Goal: Task Accomplishment & Management: Use online tool/utility

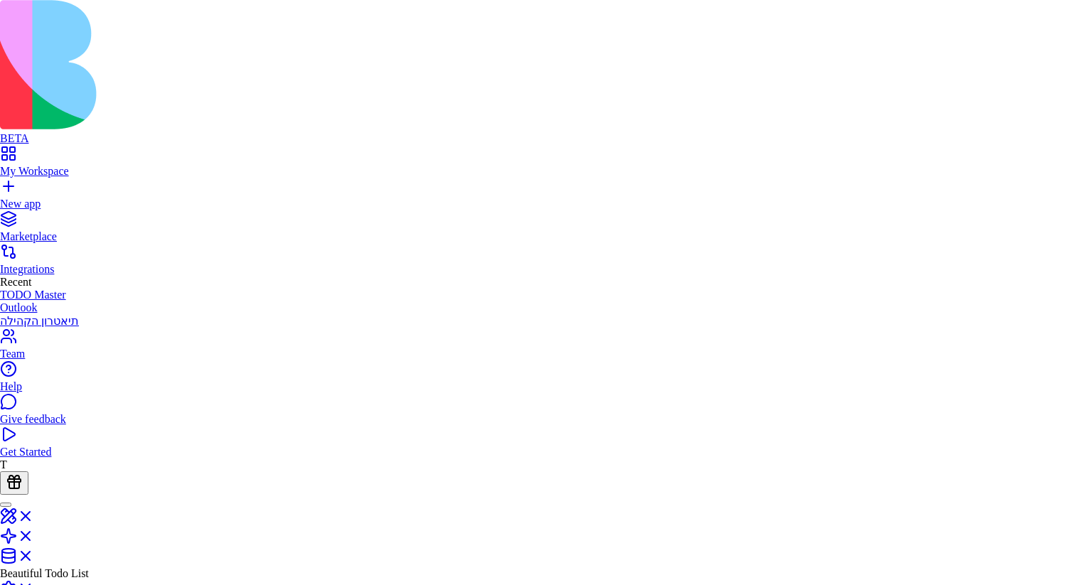
type input "*******"
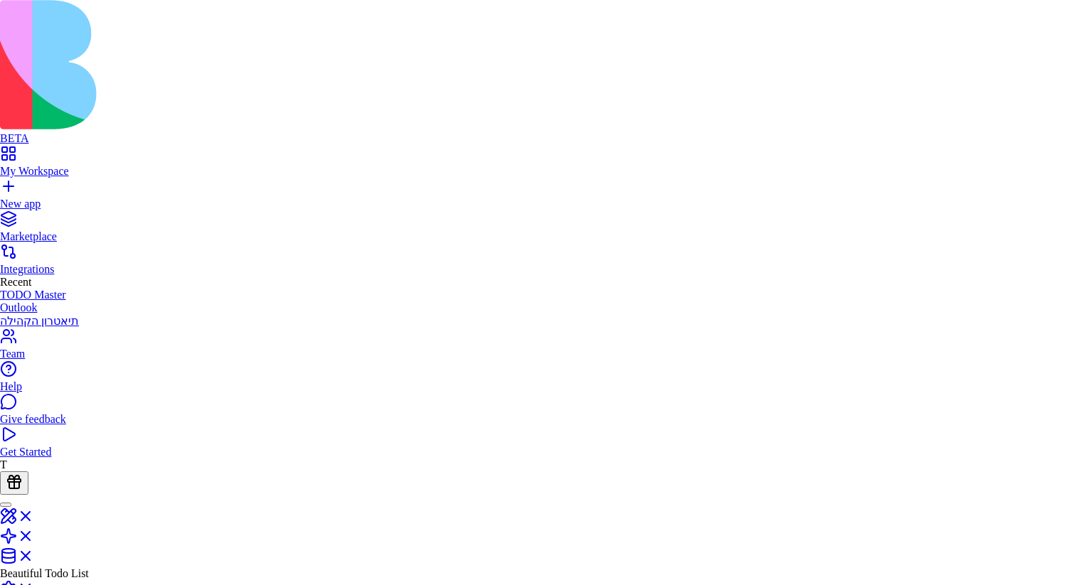
scroll to position [1130, 0]
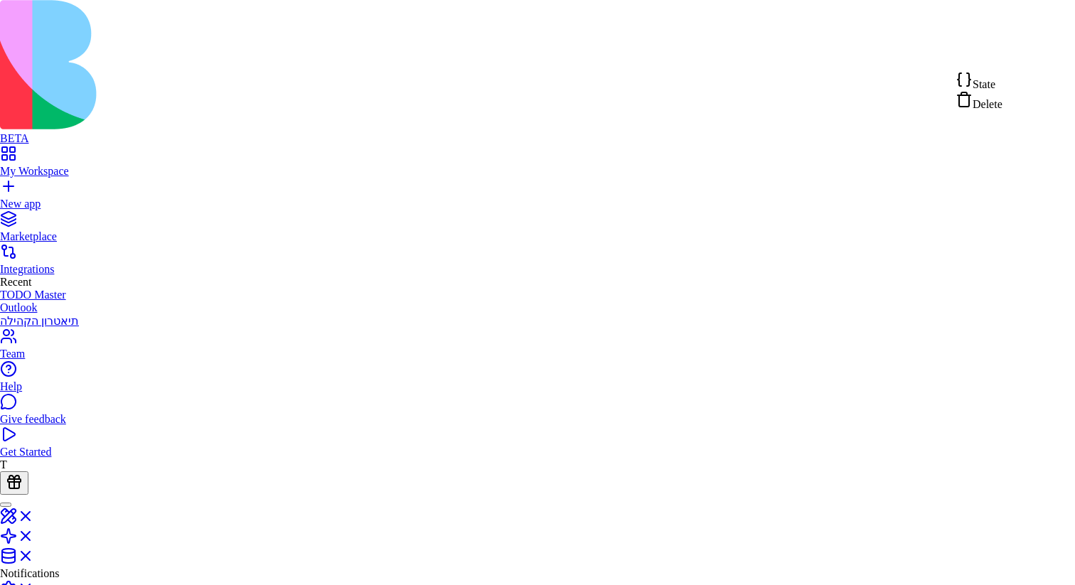
click at [994, 90] on span "State" at bounding box center [983, 84] width 23 height 12
type textarea "**********"
drag, startPoint x: 489, startPoint y: 313, endPoint x: 271, endPoint y: 274, distance: 221.5
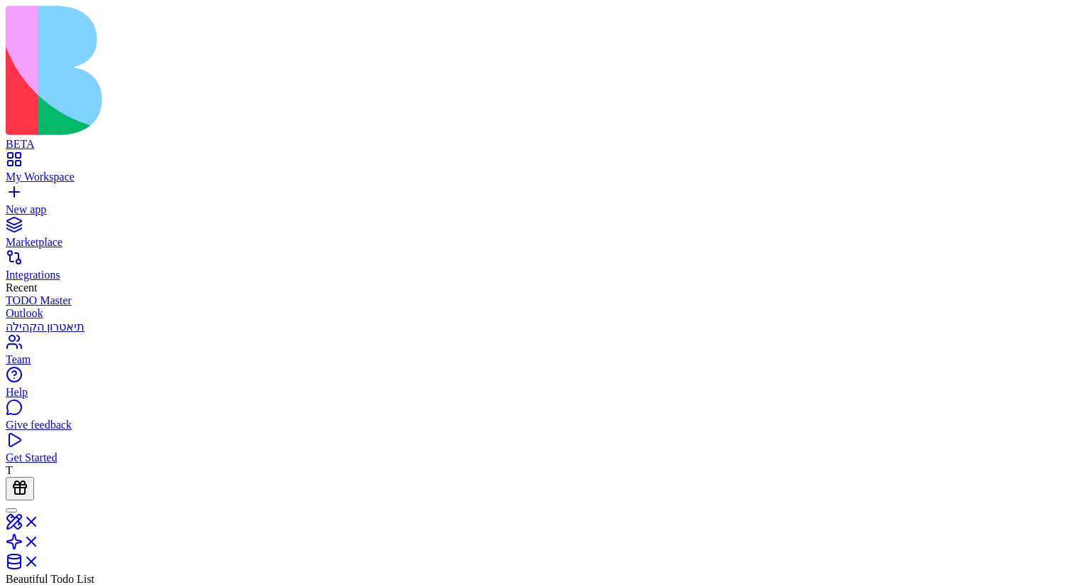
click at [43, 203] on div "New app" at bounding box center [537, 209] width 1063 height 13
click at [62, 171] on div "My Workspace" at bounding box center [537, 177] width 1063 height 13
type input "*******"
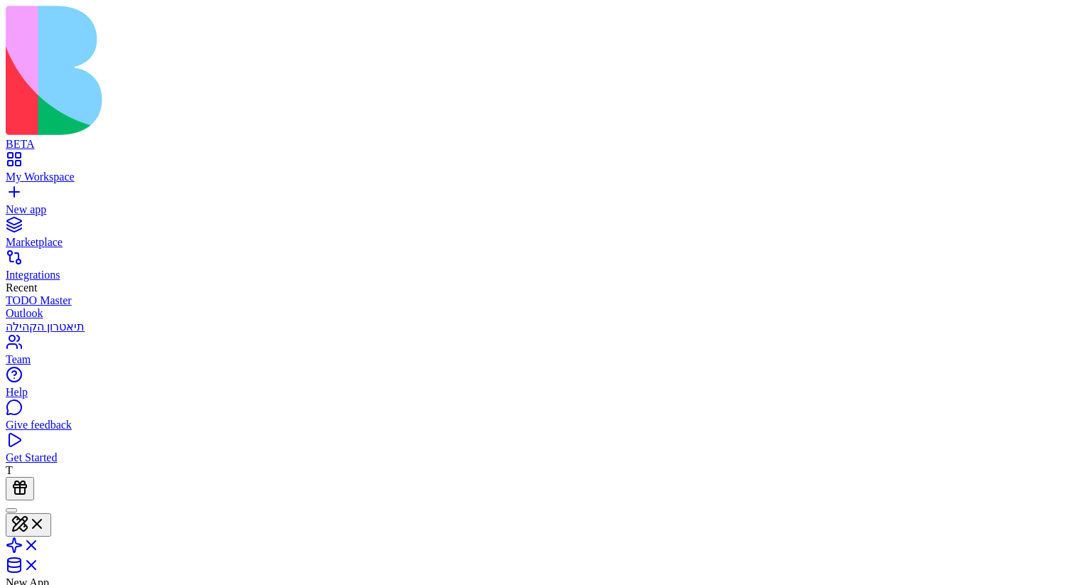
type input "********"
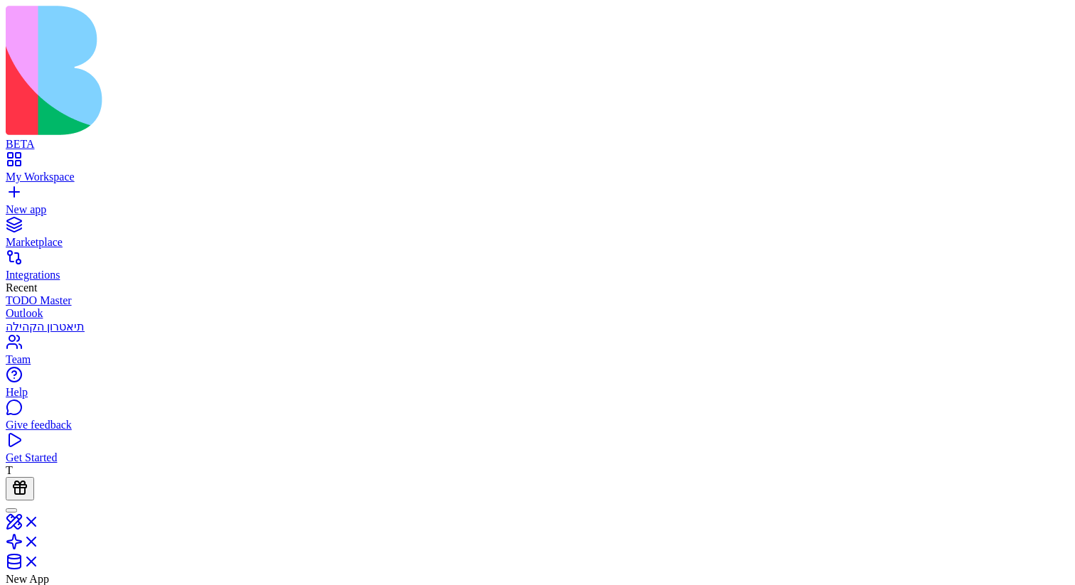
type input "********"
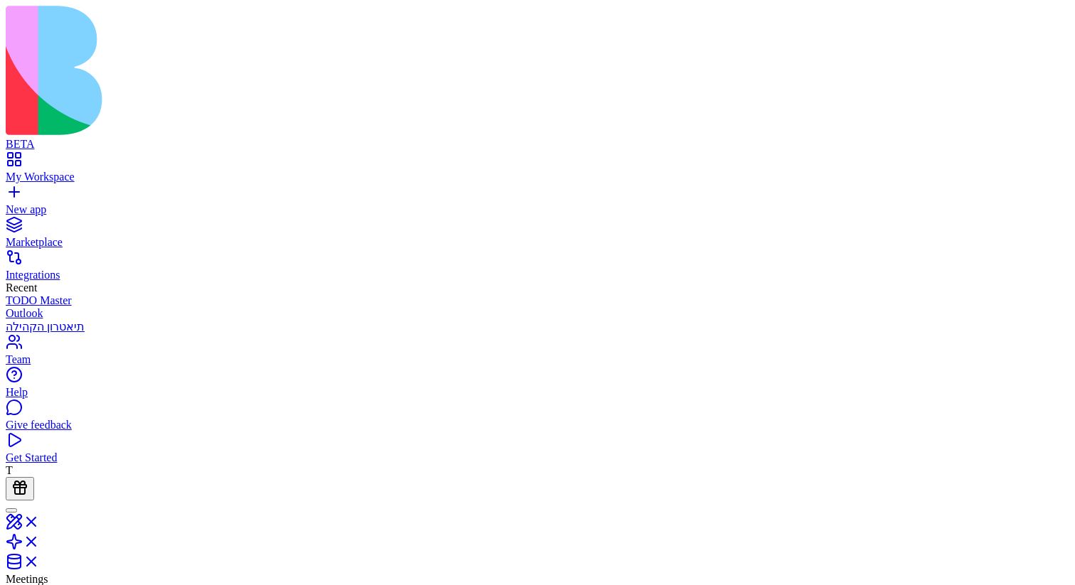
scroll to position [68, 0]
type textarea "**********"
click at [40, 540] on link at bounding box center [23, 546] width 34 height 12
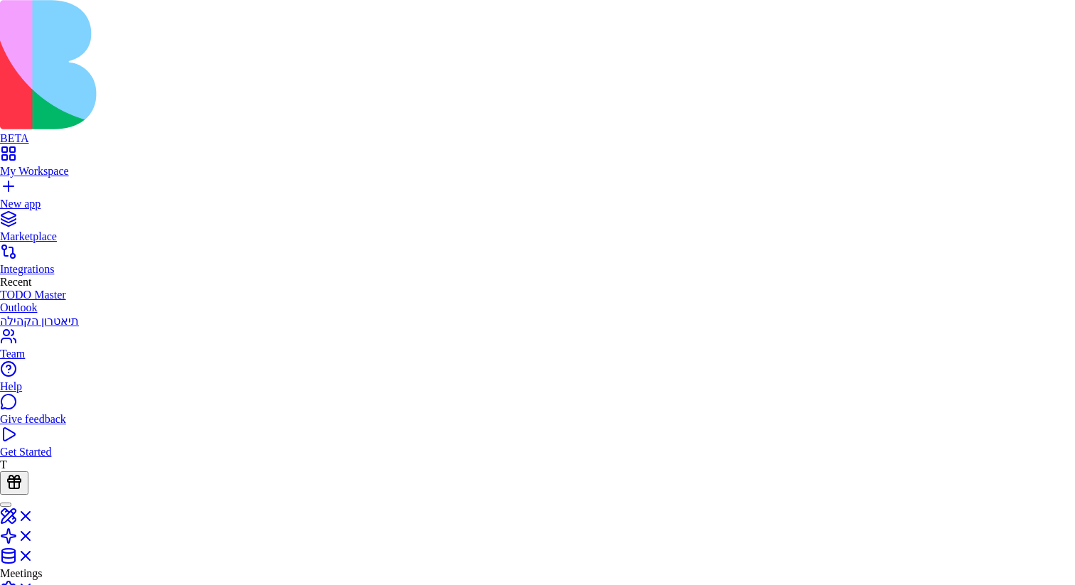
type input "**********"
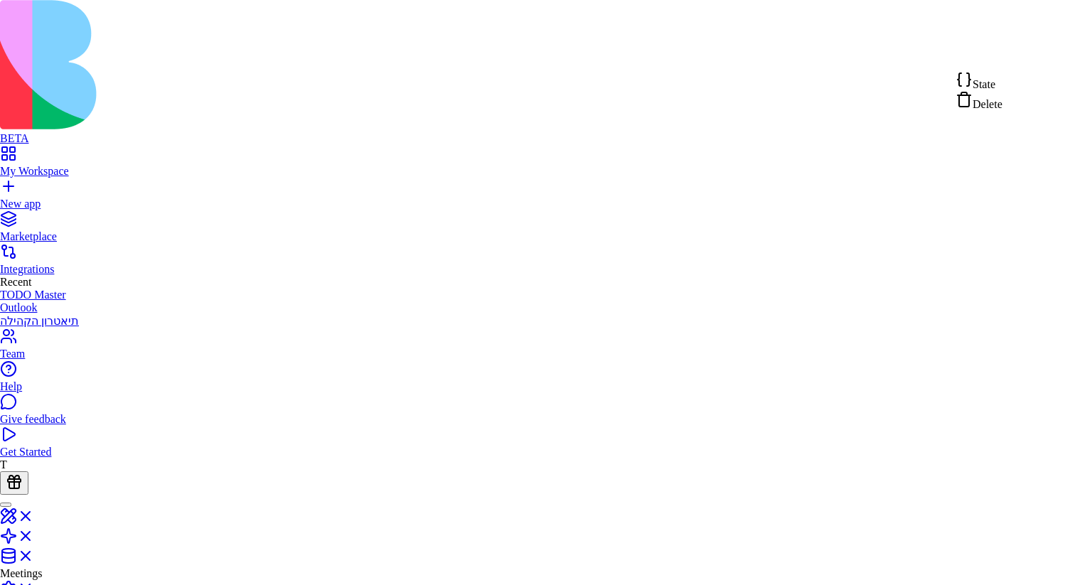
click at [995, 90] on span "State" at bounding box center [983, 84] width 23 height 12
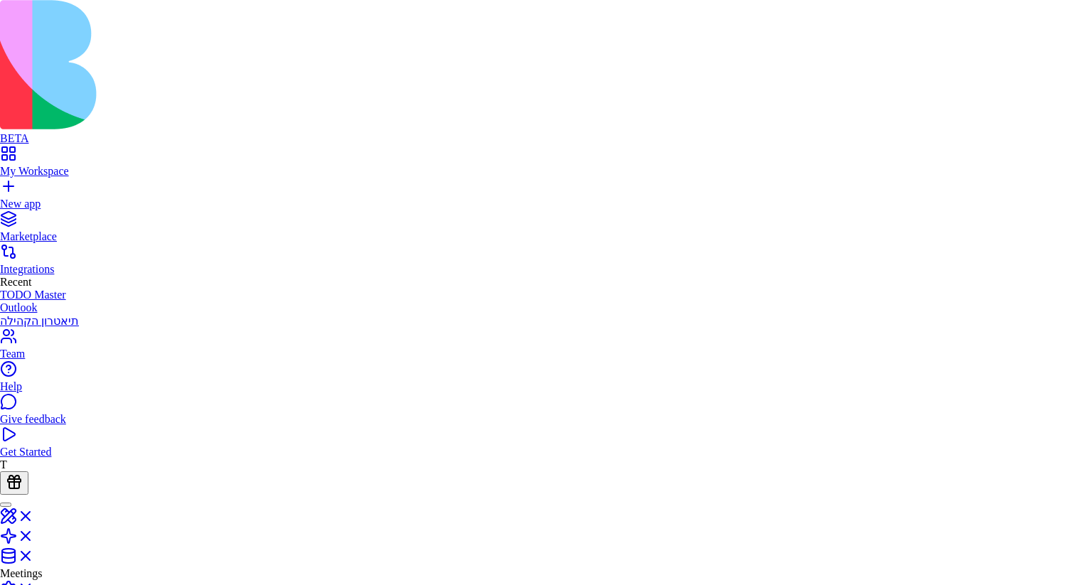
drag, startPoint x: 421, startPoint y: 387, endPoint x: 454, endPoint y: 382, distance: 33.2
type textarea "**********"
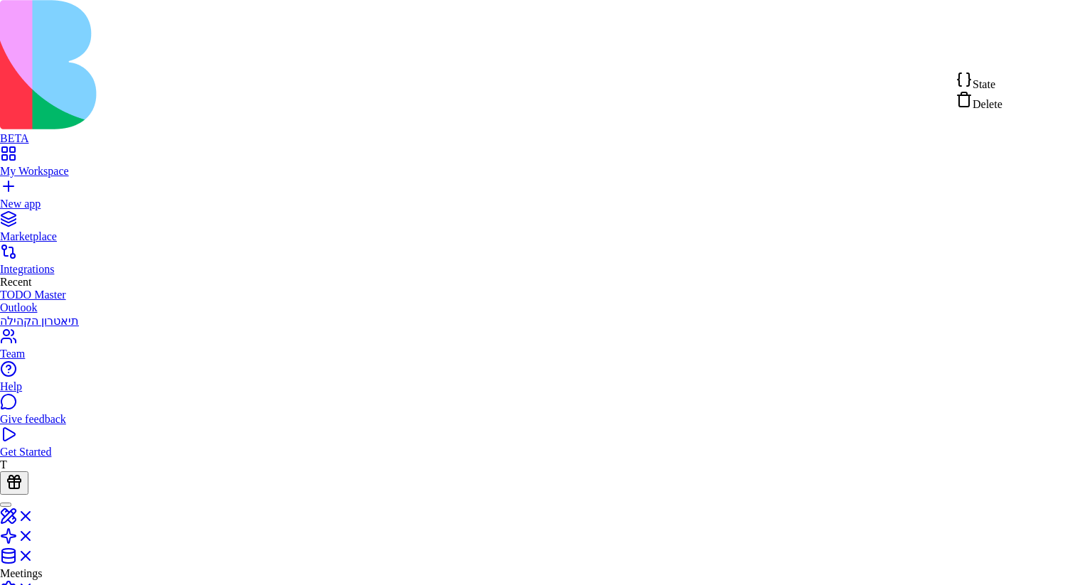
click at [976, 83] on div "State" at bounding box center [978, 81] width 47 height 20
type textarea "**********"
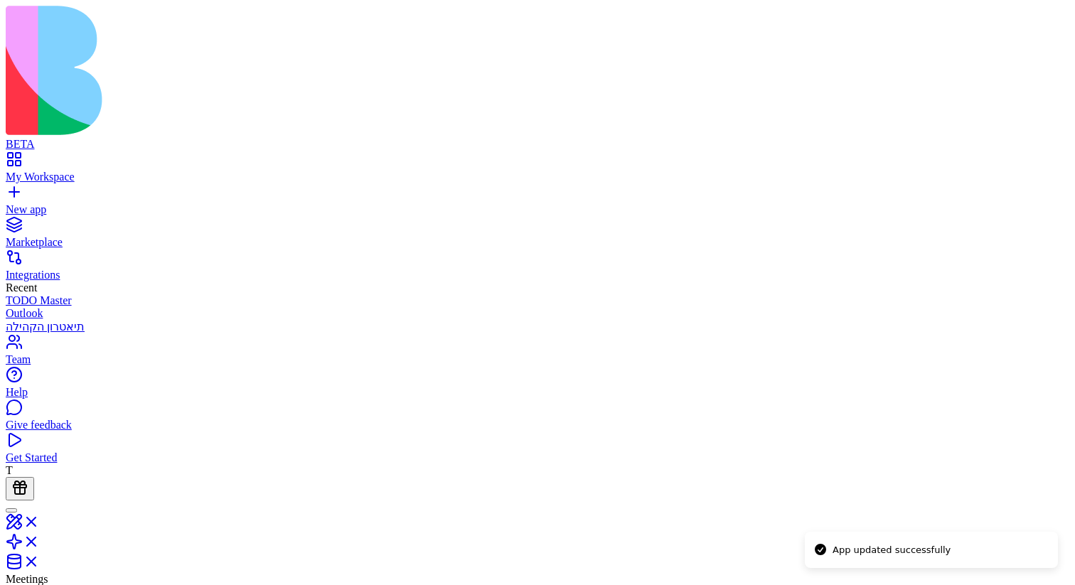
click at [40, 520] on span at bounding box center [40, 526] width 0 height 12
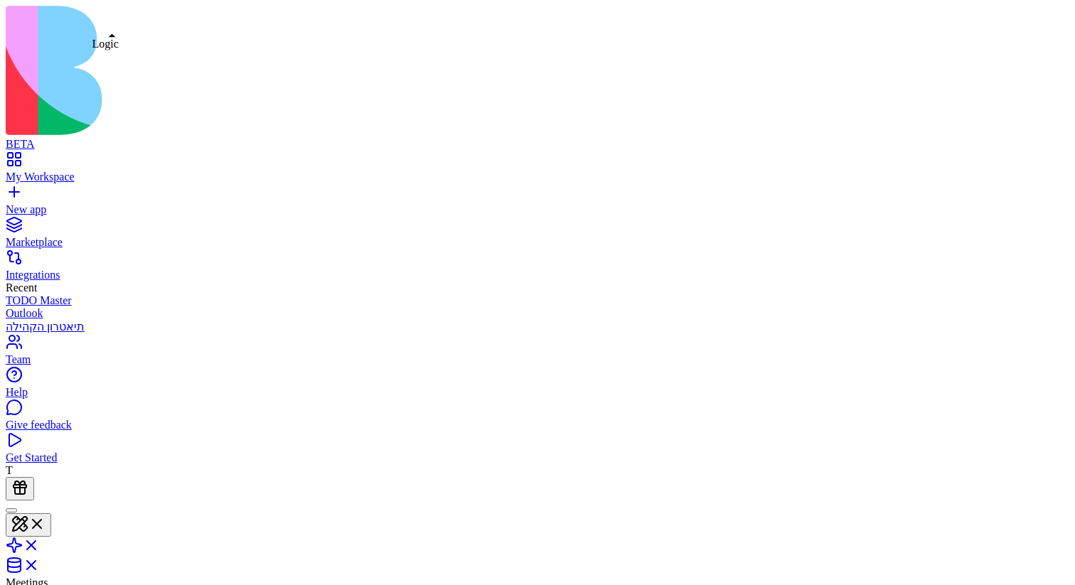
click at [40, 544] on link at bounding box center [23, 550] width 34 height 12
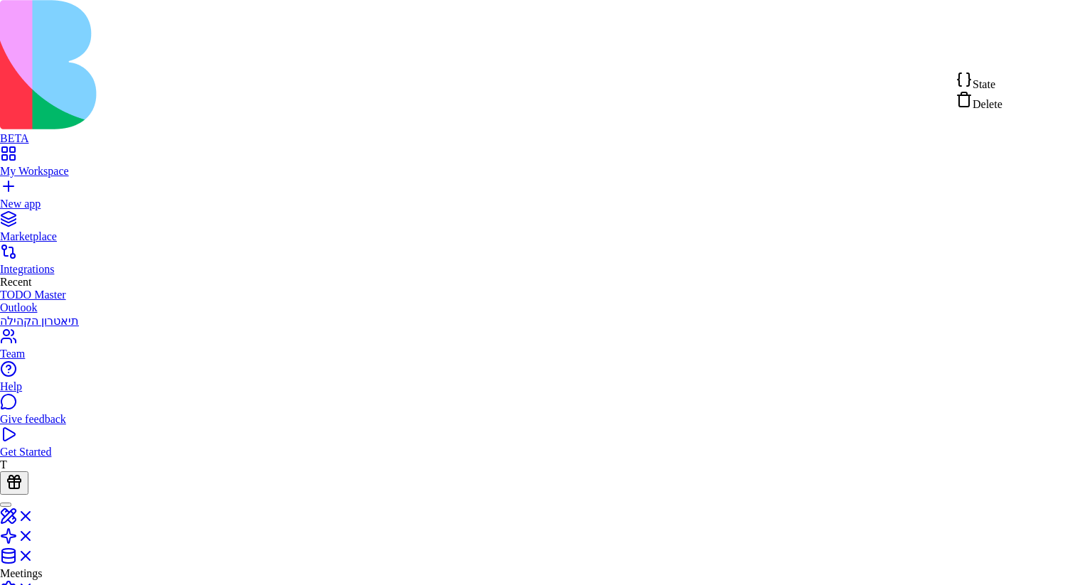
click at [995, 85] on span "State" at bounding box center [983, 84] width 23 height 12
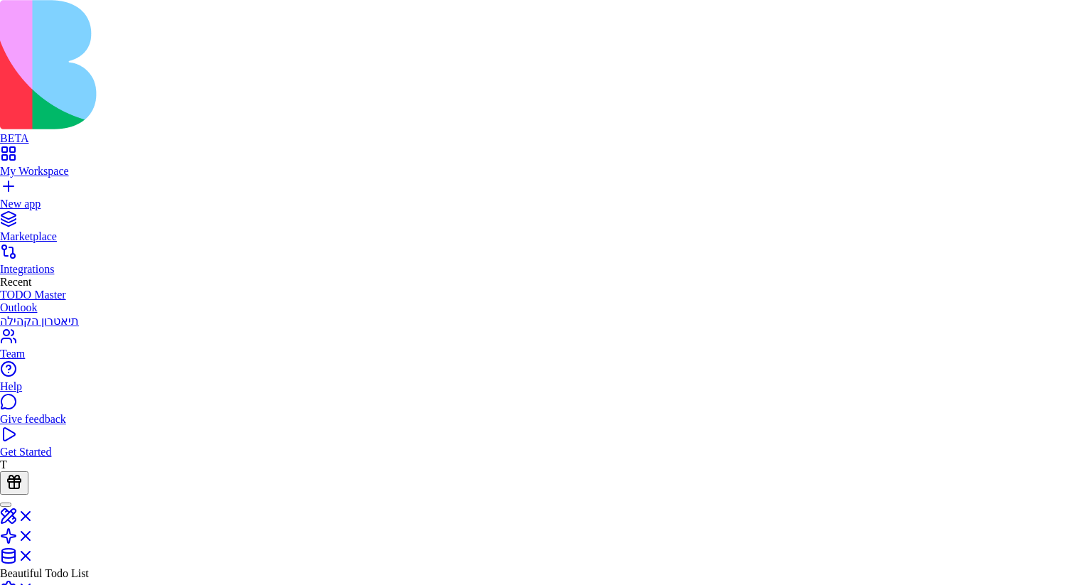
scroll to position [408, 0]
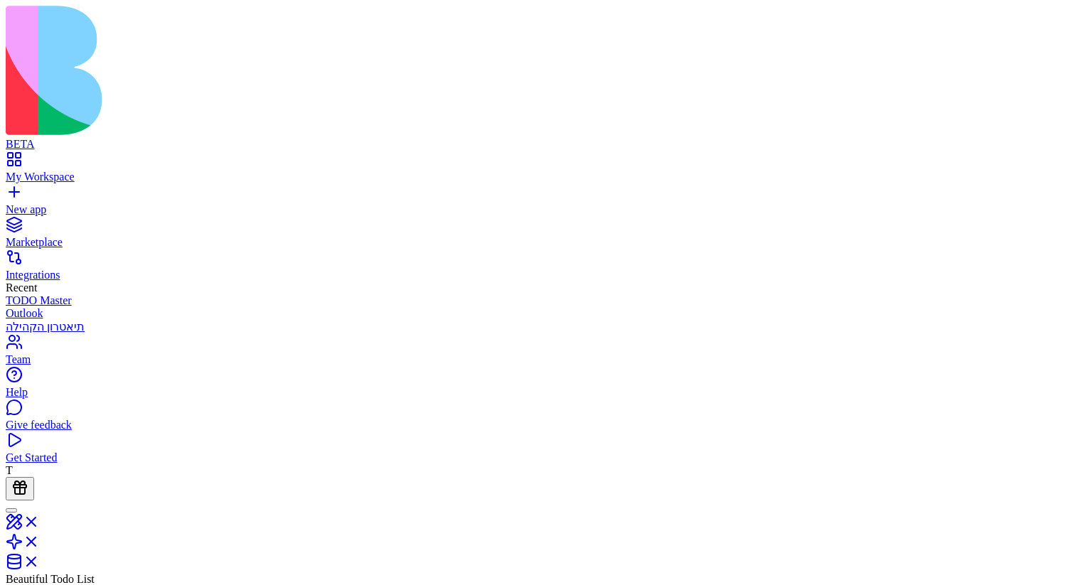
drag, startPoint x: 412, startPoint y: 266, endPoint x: 497, endPoint y: 268, distance: 85.3
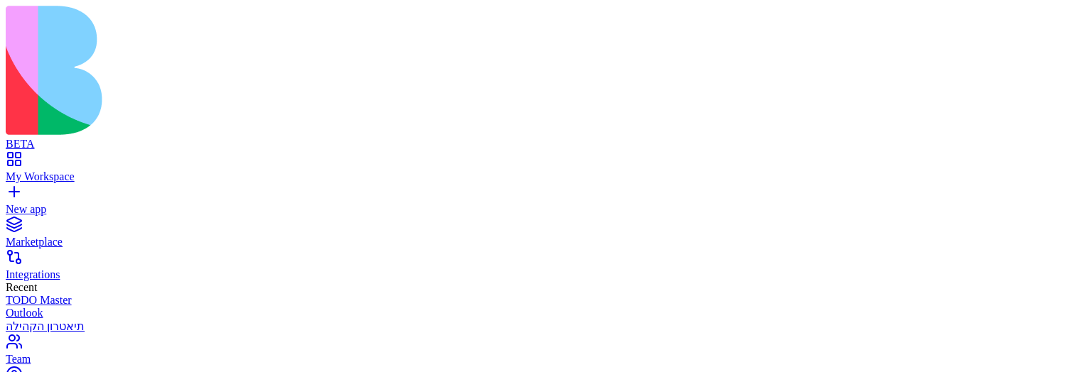
drag, startPoint x: 614, startPoint y: 190, endPoint x: 616, endPoint y: 202, distance: 12.3
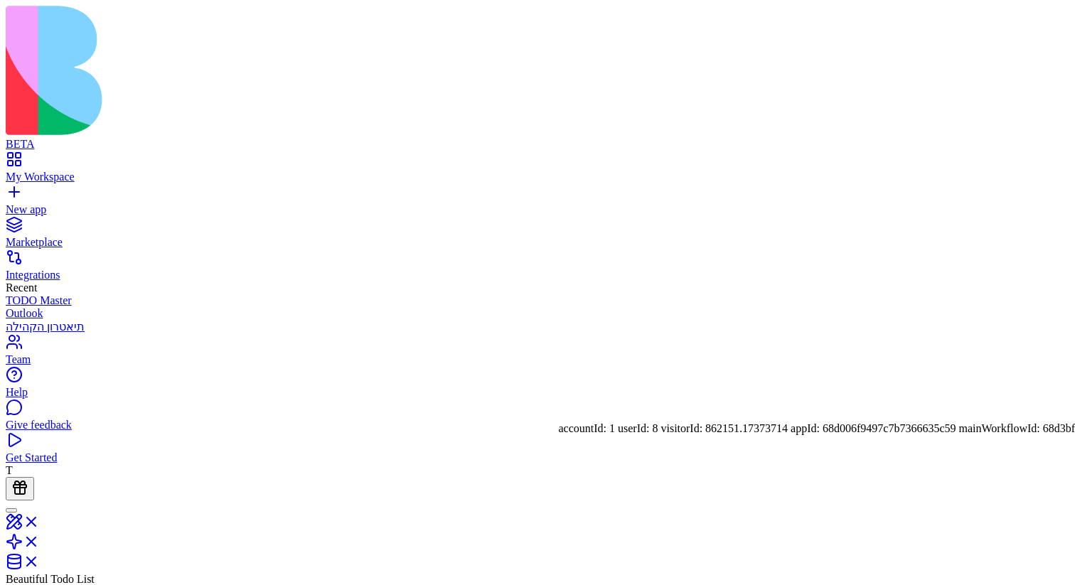
scroll to position [205, 0]
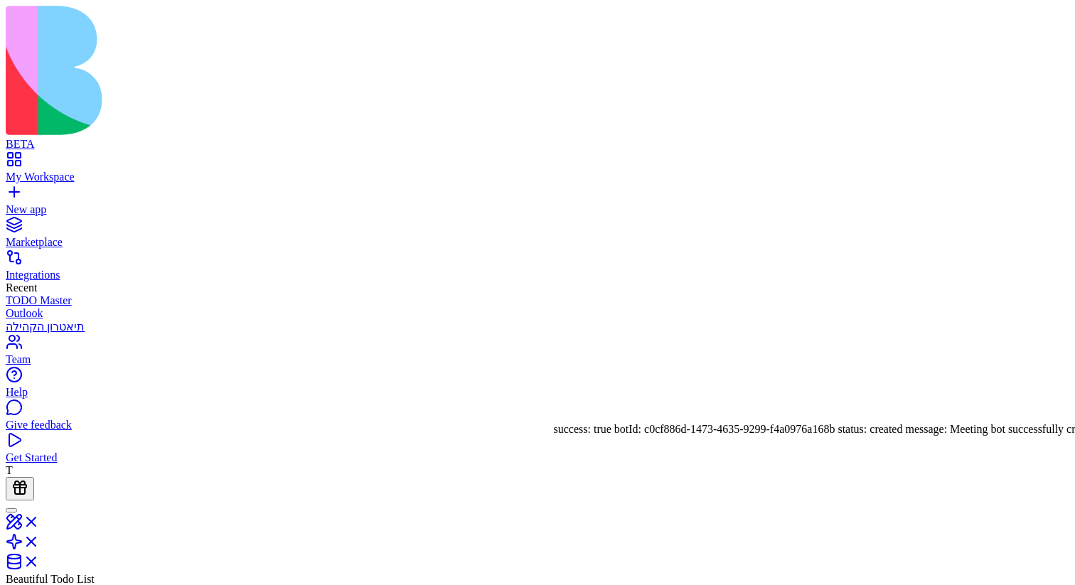
click at [619, 436] on div "success: true botId: c0cf886d-1473-4635-9299-f4a0976a168b status: created messa…" at bounding box center [996, 429] width 885 height 13
drag, startPoint x: 619, startPoint y: 448, endPoint x: 755, endPoint y: 443, distance: 136.5
click at [756, 436] on div "success: true botId: c0cf886d-1473-4635-9299-f4a0976a168b status: created messa…" at bounding box center [996, 429] width 885 height 13
copy div "c0cf886d-1473-4635-9299-f4a0976a168b"
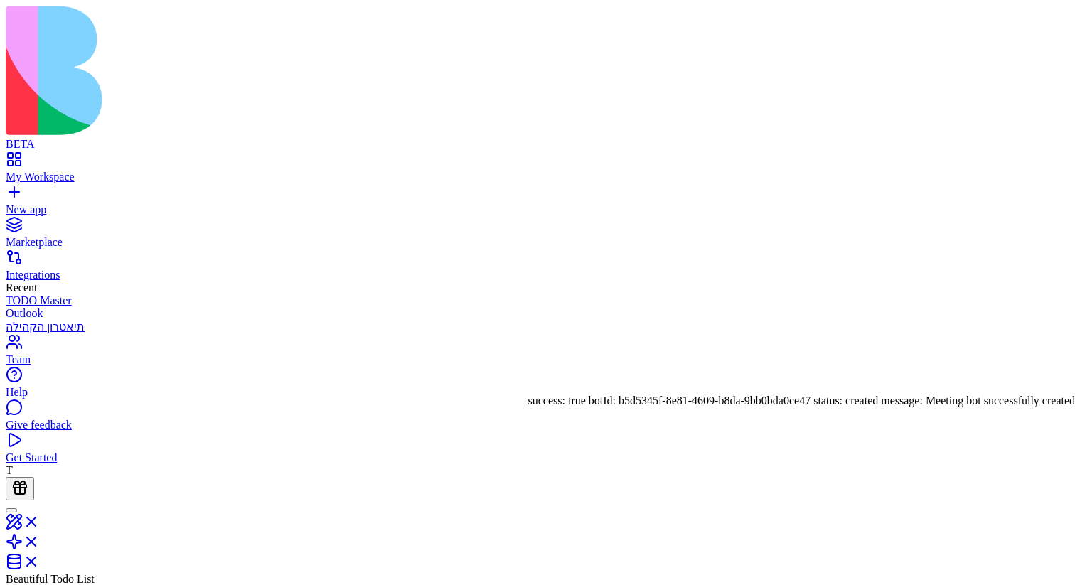
click at [583, 407] on div "success: true botId: b5d5345f-8e81-4609-b8da-9bb0bda0ce47 status: created messa…" at bounding box center [971, 400] width 886 height 13
drag, startPoint x: 583, startPoint y: 420, endPoint x: 763, endPoint y: 422, distance: 180.5
click at [763, 407] on div "success: true botId: b5d5345f-8e81-4609-b8da-9bb0bda0ce47 status: created messa…" at bounding box center [971, 400] width 886 height 13
copy div "b5d5345f-8e81-4609-b8da-9bb0bda0ce47"
click at [580, 407] on div "success: true botId: b5d5345f-8e81-4609-b8da-9bb0bda0ce47 status: created messa…" at bounding box center [971, 400] width 886 height 13
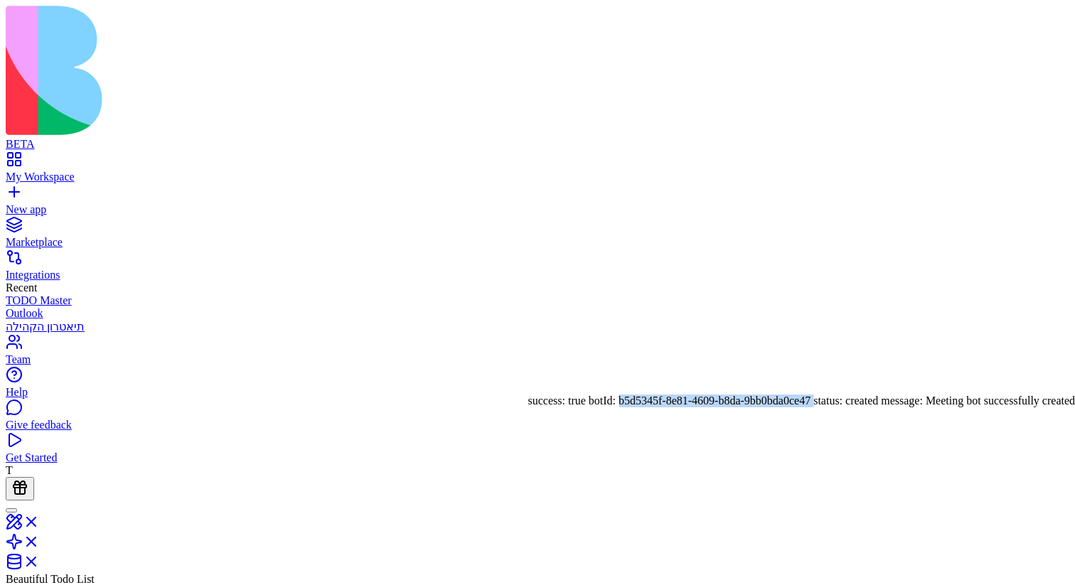
drag, startPoint x: 580, startPoint y: 426, endPoint x: 772, endPoint y: 424, distance: 191.9
click at [772, 407] on div "success: true botId: b5d5345f-8e81-4609-b8da-9bb0bda0ce47 status: created messa…" at bounding box center [971, 400] width 886 height 13
copy div "b5d5345f-8e81-4609-b8da-9bb0bda0ce47"
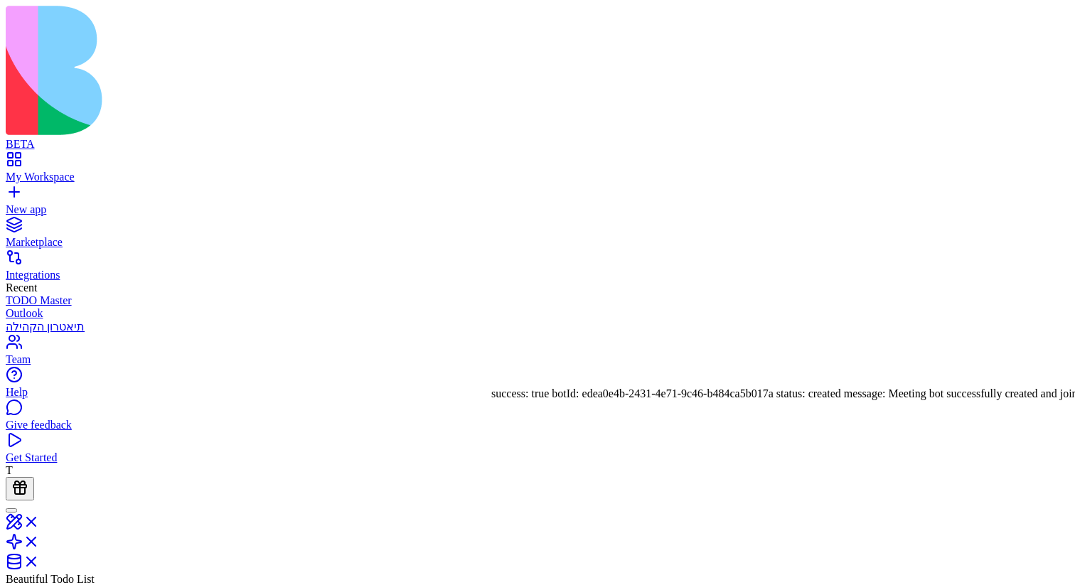
click at [539, 400] on div "success: true botId: edea0e4b-2431-4e71-9c46-b484ca5b017a status: created messa…" at bounding box center [983, 393] width 984 height 13
drag, startPoint x: 539, startPoint y: 411, endPoint x: 726, endPoint y: 409, distance: 186.9
click at [726, 400] on div "success: true botId: edea0e4b-2431-4e71-9c46-b484ca5b017a status: created messa…" at bounding box center [983, 393] width 984 height 13
copy div "edea0e4b-2431-4e71-9c46-b484ca5b017a"
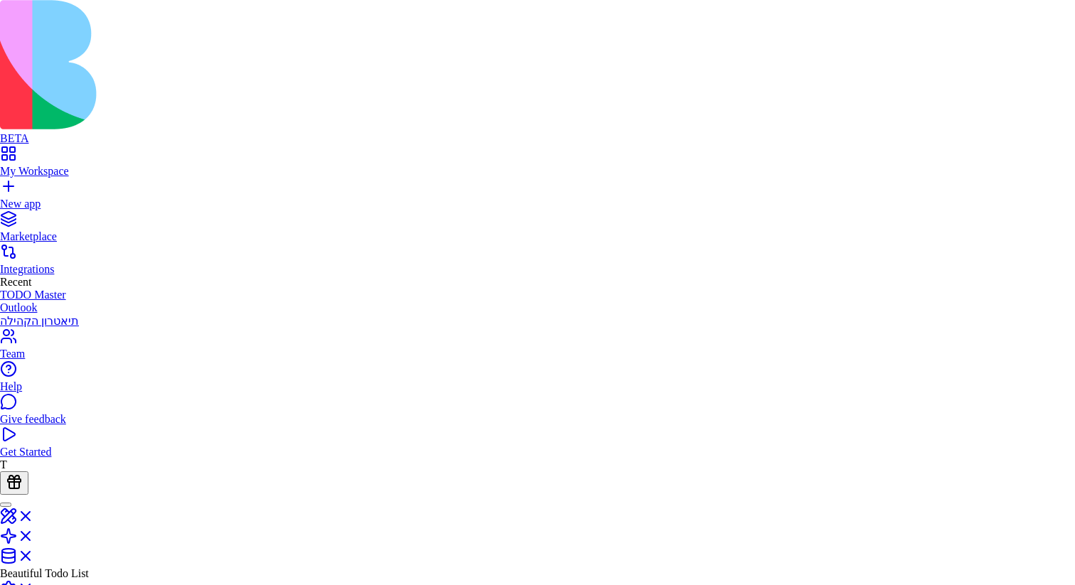
type input "**********"
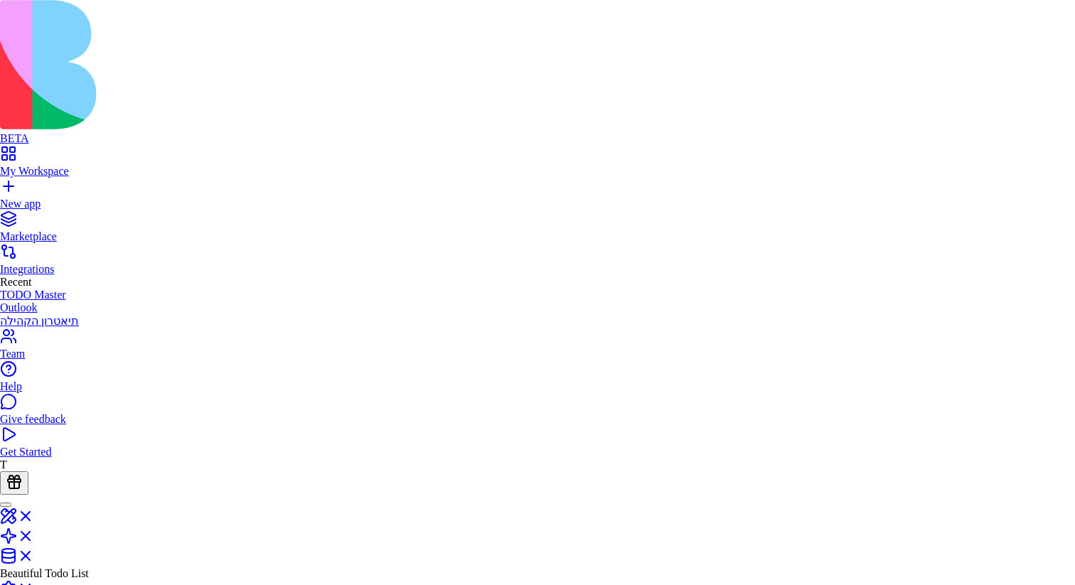
scroll to position [337, 0]
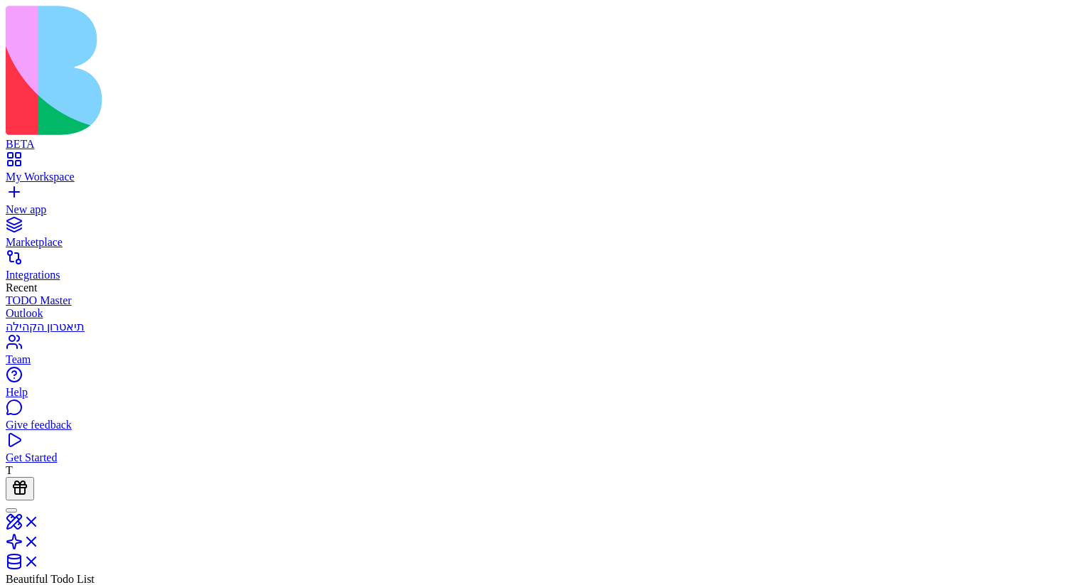
drag, startPoint x: 421, startPoint y: 301, endPoint x: 466, endPoint y: 301, distance: 44.8
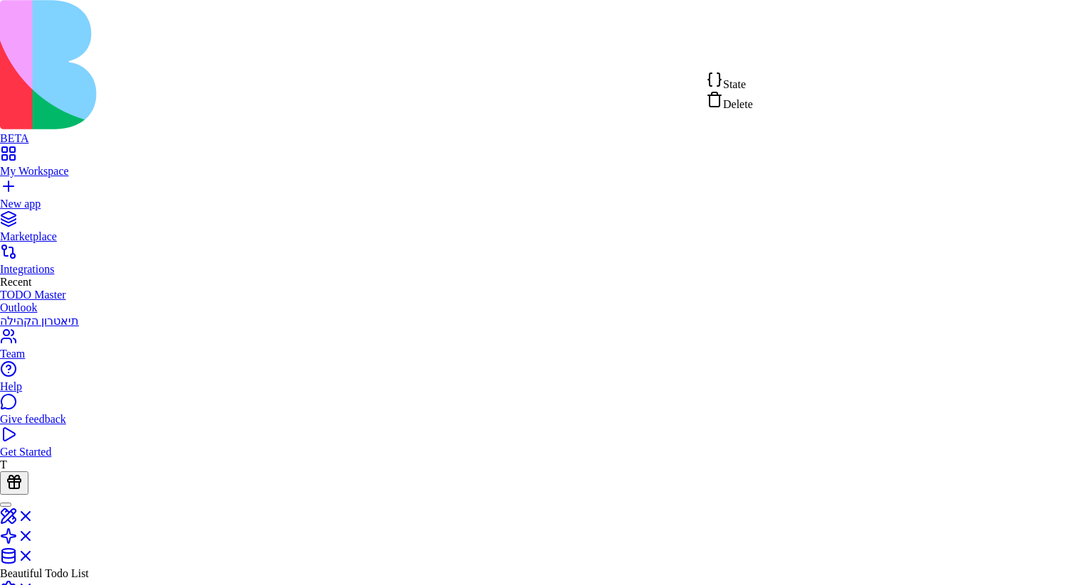
click at [753, 108] on div "Delete" at bounding box center [729, 101] width 47 height 20
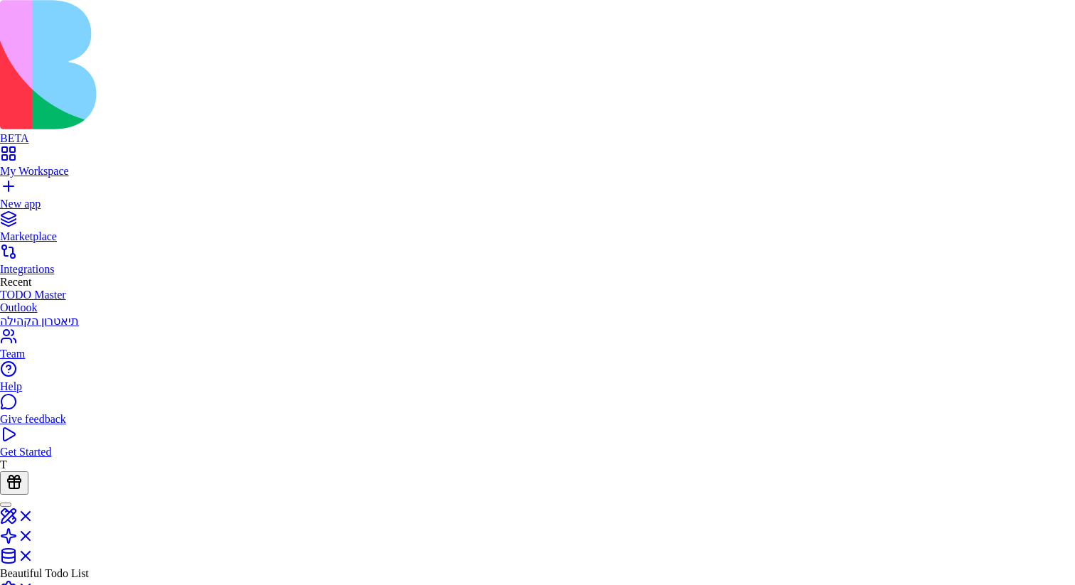
scroll to position [273, 0]
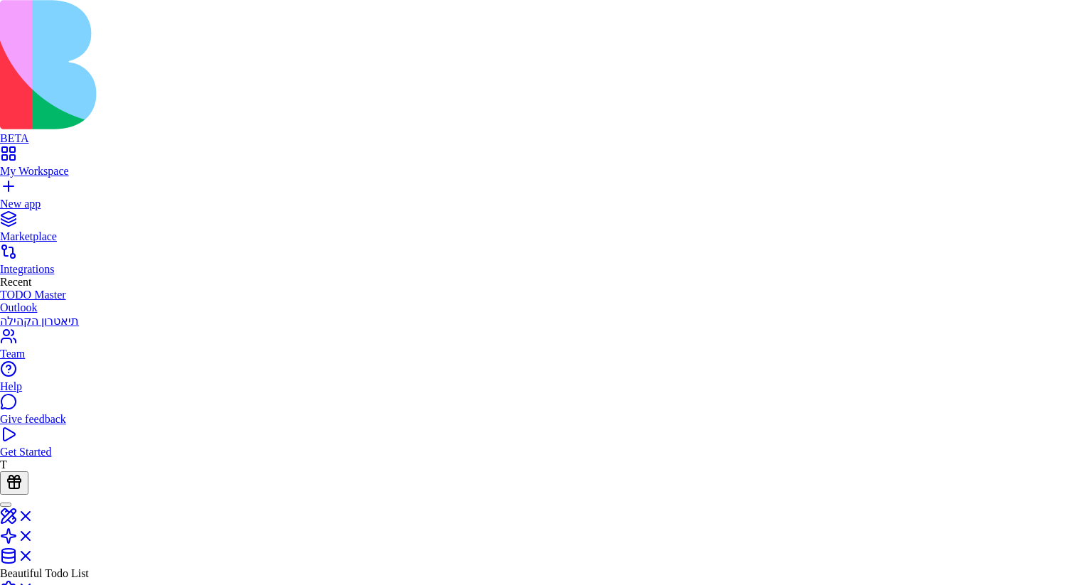
scroll to position [359, 0]
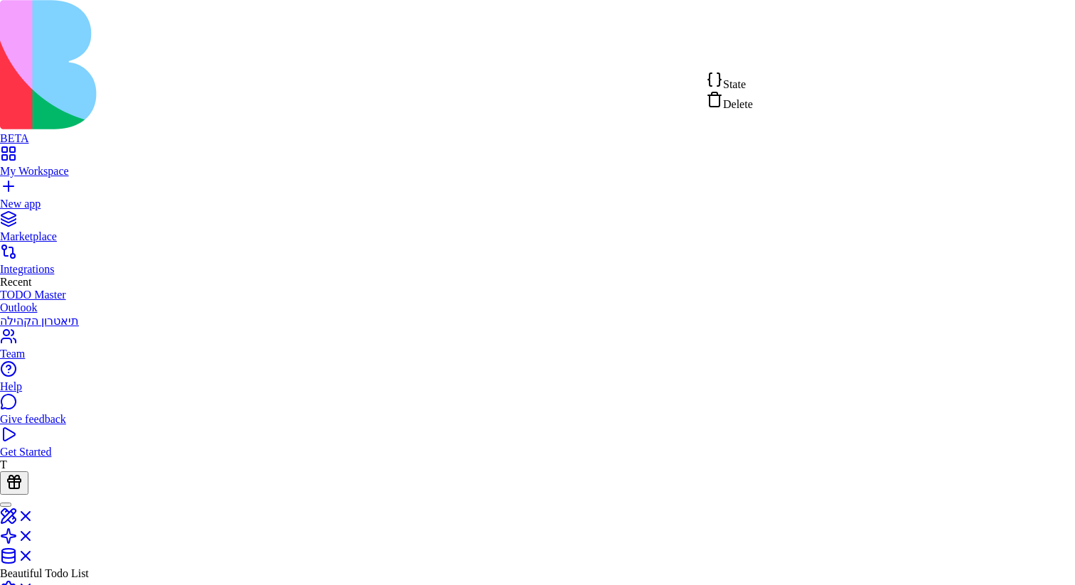
click at [753, 86] on div "State" at bounding box center [729, 81] width 47 height 20
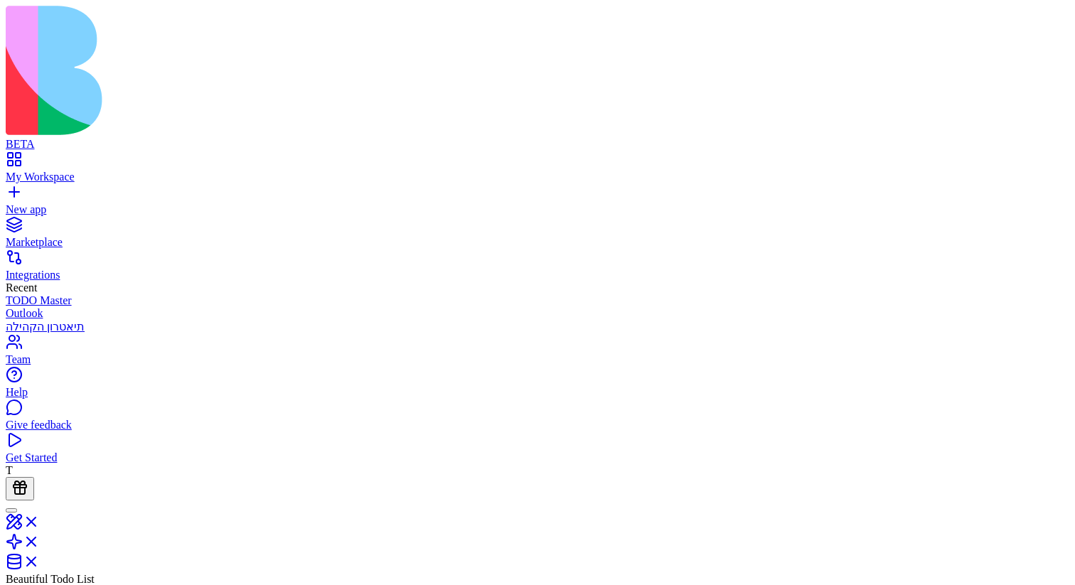
scroll to position [171, 0]
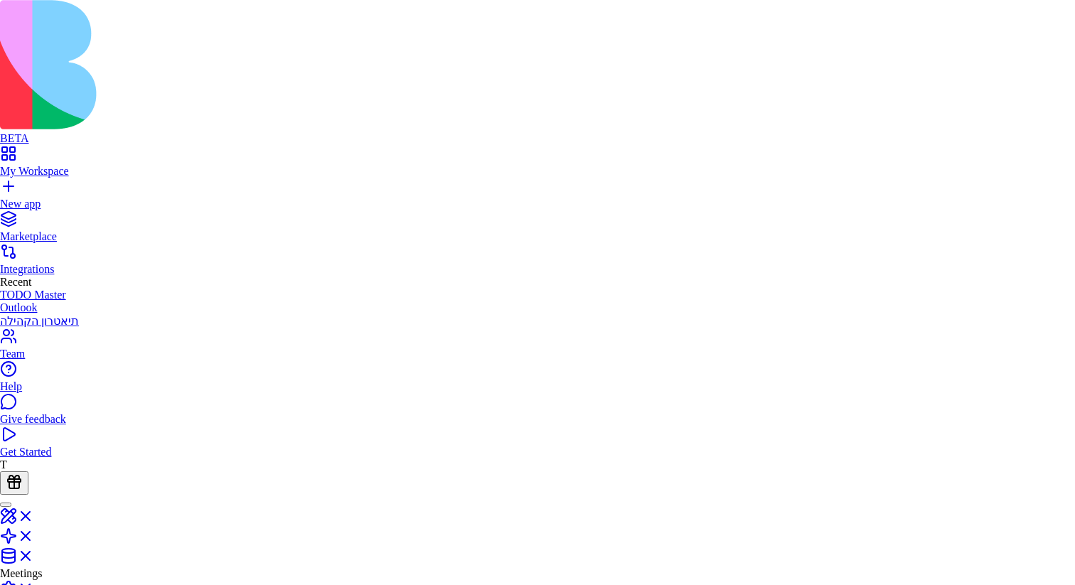
type input "**********"
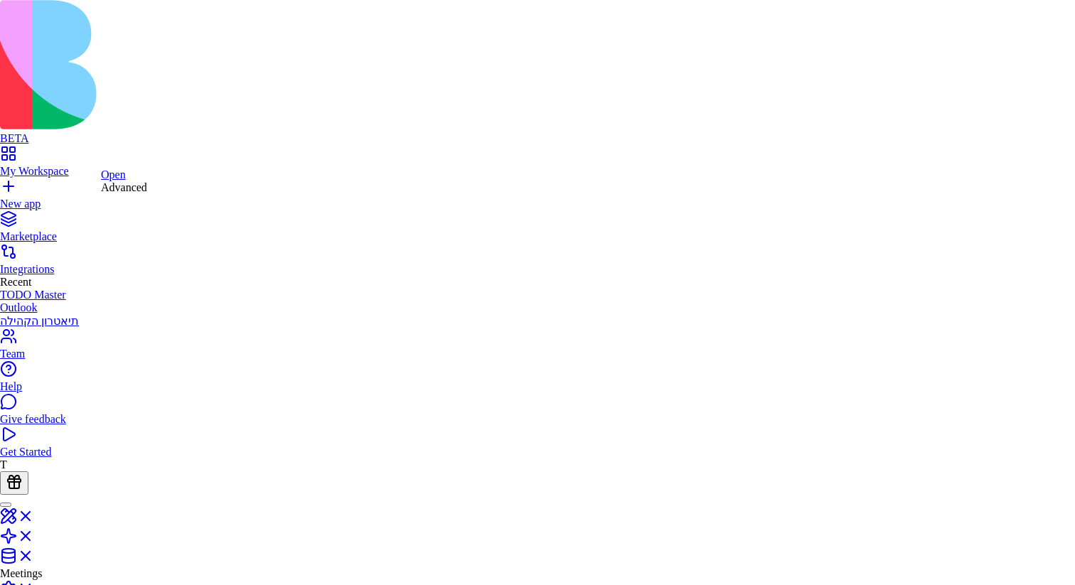
click at [147, 194] on div "Advanced" at bounding box center [124, 187] width 46 height 13
type textarea "**********"
drag, startPoint x: 468, startPoint y: 385, endPoint x: 335, endPoint y: 359, distance: 135.5
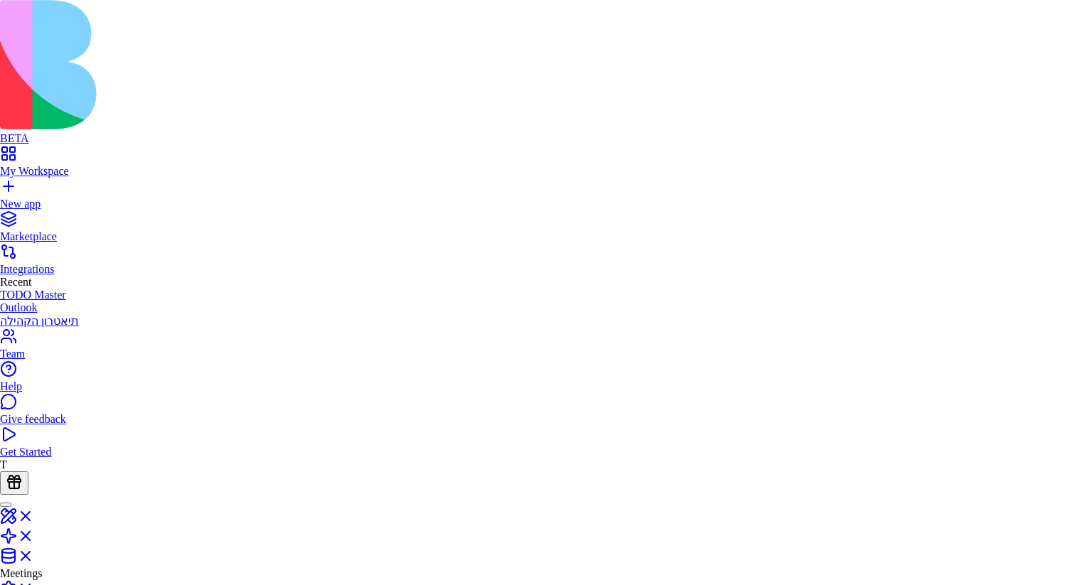
scroll to position [77, 139]
drag, startPoint x: 488, startPoint y: 374, endPoint x: 265, endPoint y: 343, distance: 224.6
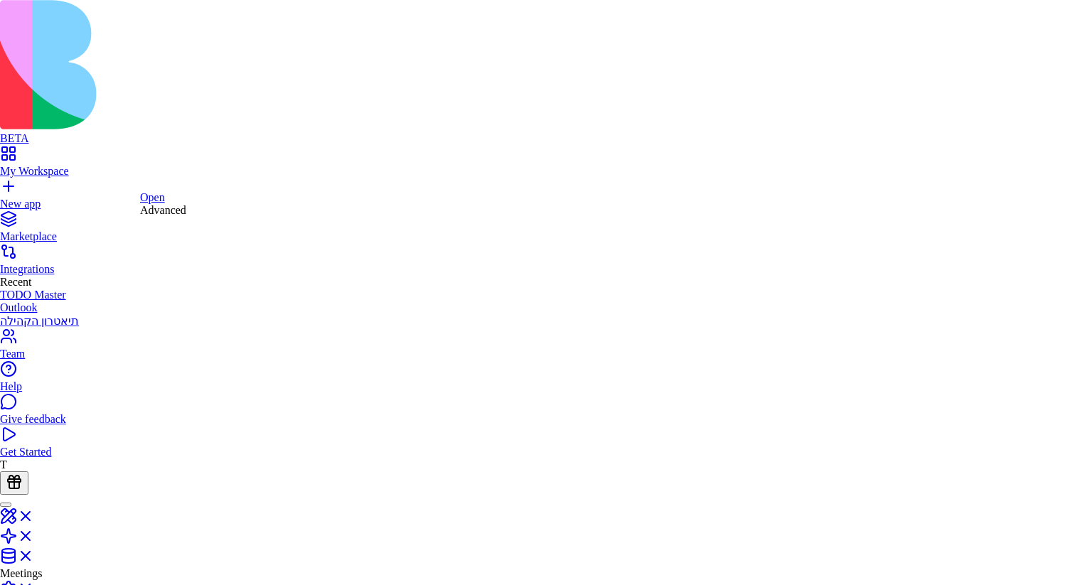
click at [165, 217] on div "Advanced" at bounding box center [163, 210] width 46 height 13
drag, startPoint x: 460, startPoint y: 313, endPoint x: 455, endPoint y: 303, distance: 11.8
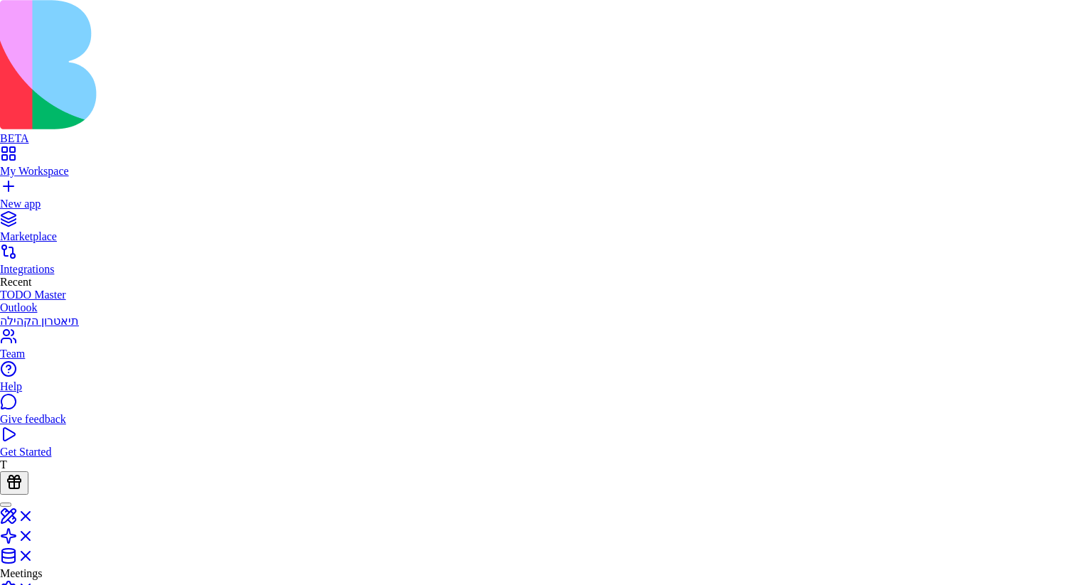
scroll to position [64, 272]
type textarea "**********"
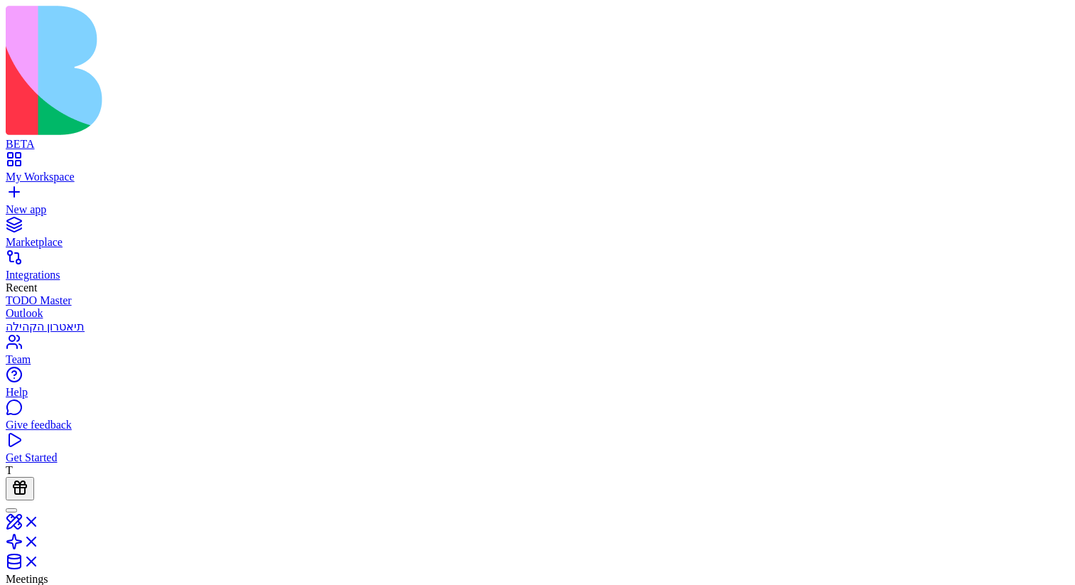
scroll to position [0, 48]
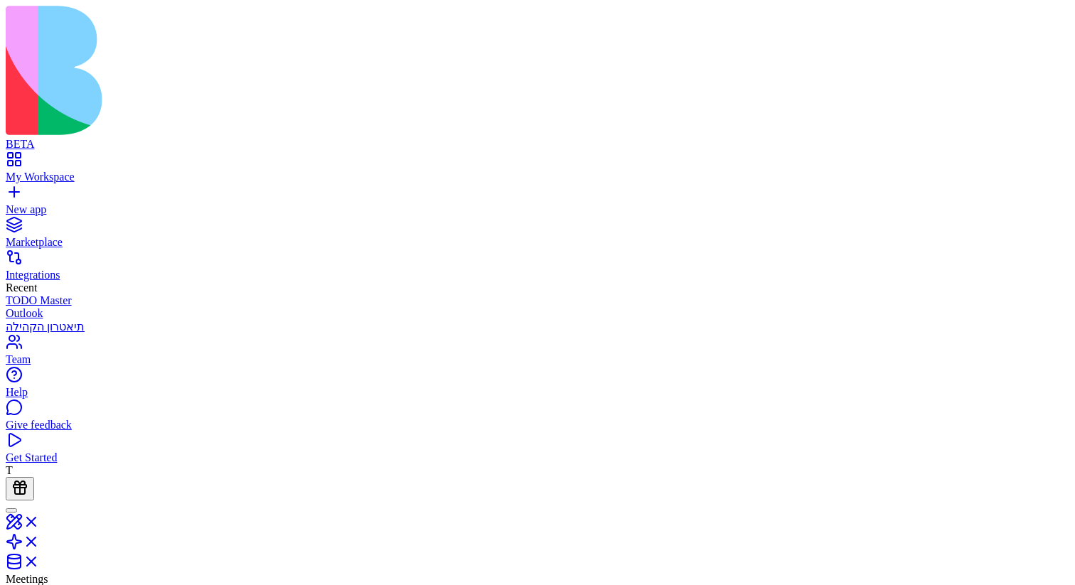
scroll to position [452, 0]
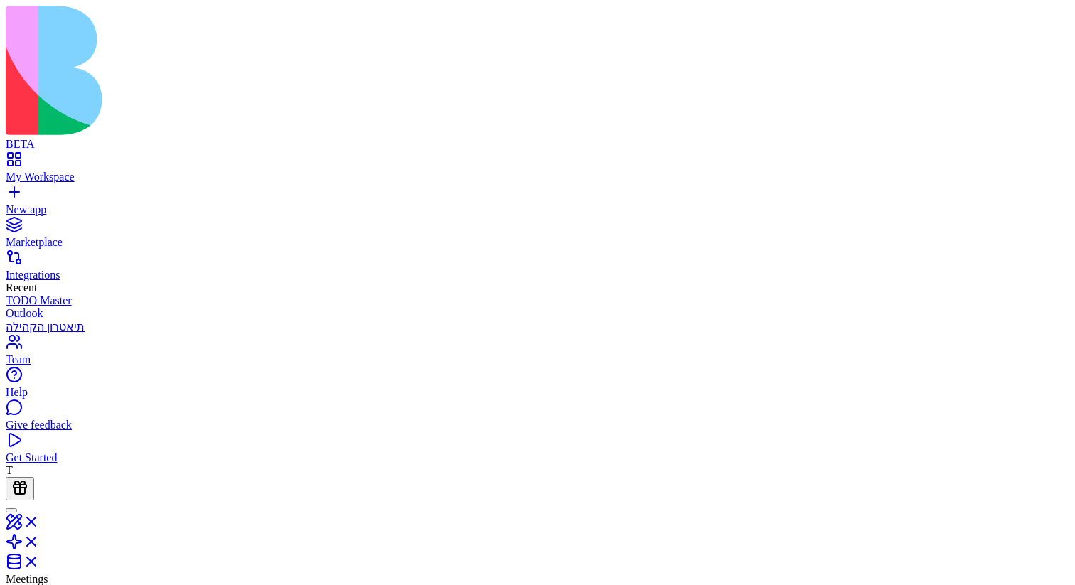
scroll to position [173, 0]
drag, startPoint x: 716, startPoint y: 151, endPoint x: 895, endPoint y: 146, distance: 179.2
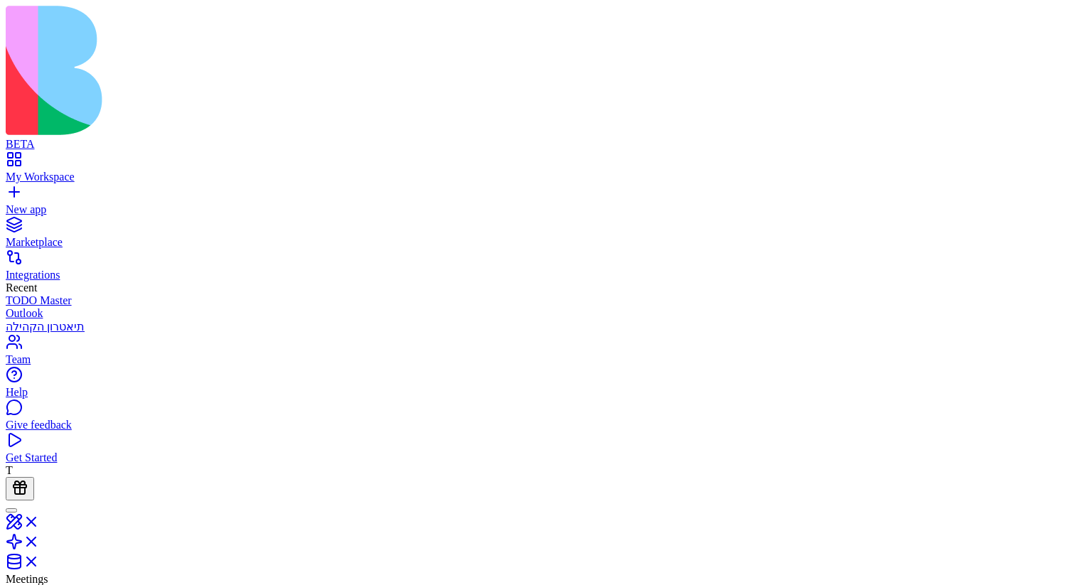
click at [815, 208] on div "9fe63e3d-2cb6-4ff1-9b78-38528594c4eb 9fe63e3d-2cb6-4ff1-9b78-38528594c4eb" at bounding box center [722, 201] width 188 height 13
copy div "9fe63e3d-2cb6-4ff1-9b78-38528594c4eb"
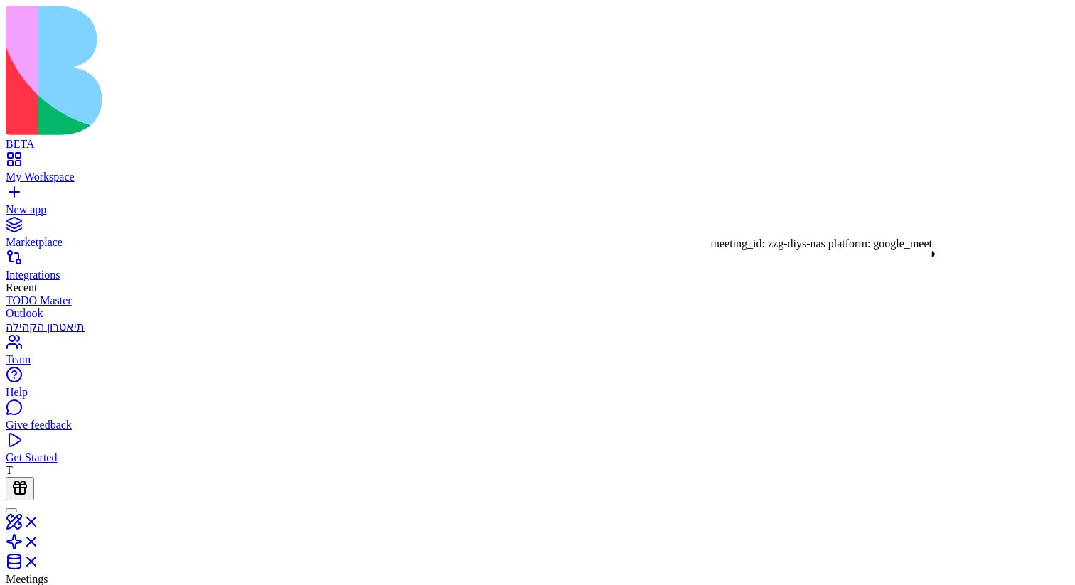
scroll to position [0, 0]
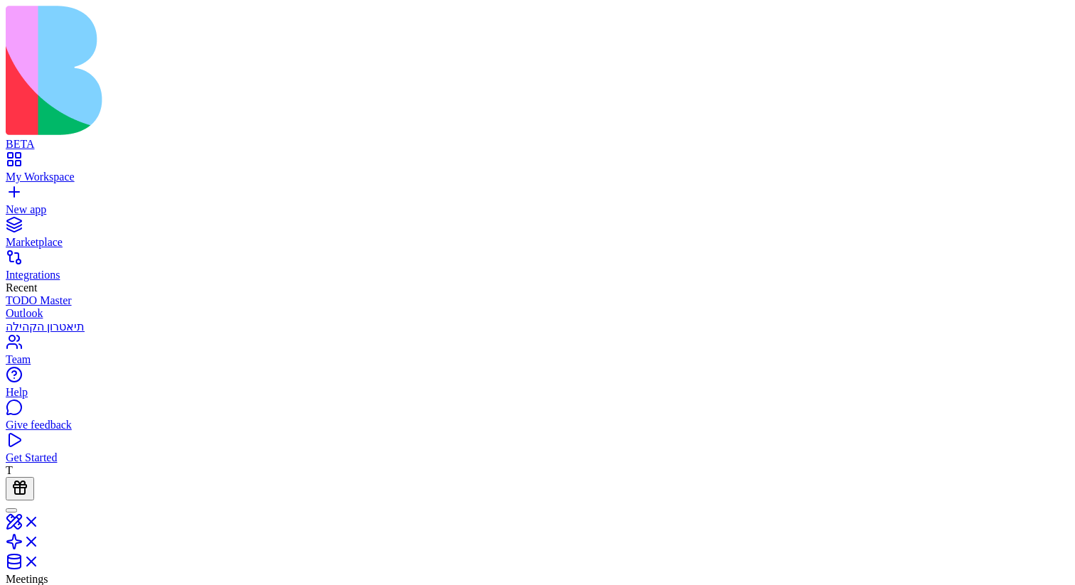
click at [810, 139] on div "a26f2532-1133-4cb7-bb69-6268266e57ac a26f2532-1133-4cb7-bb69-6268266e57ac" at bounding box center [721, 133] width 192 height 13
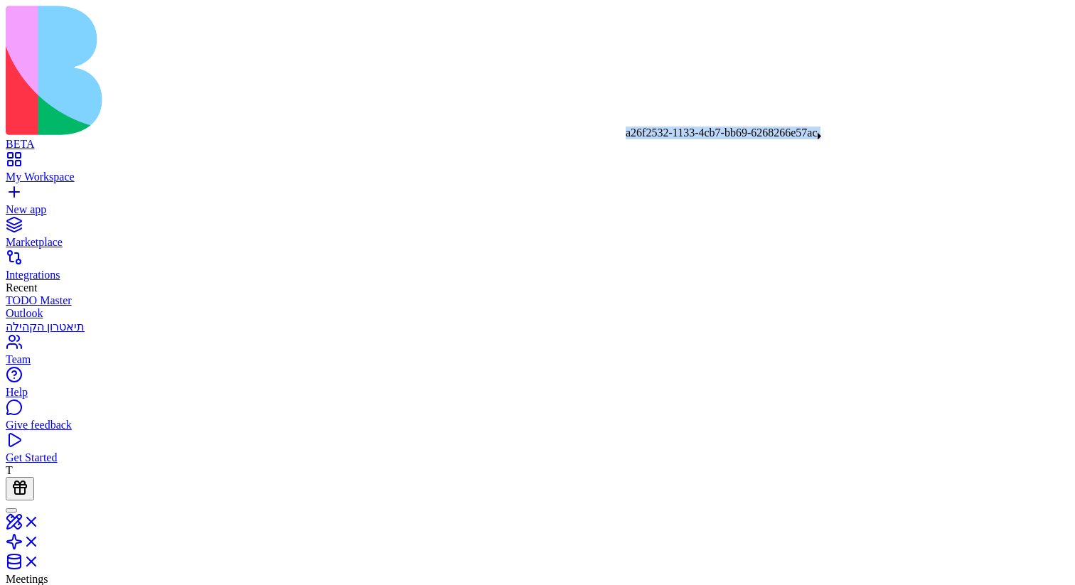
copy div "a26f2532-1133-4cb7-bb69-6268266e57ac"
click at [800, 131] on div "a26f2532-1133-4cb7-bb69-6268266e57ac a26f2532-1133-4cb7-bb69-6268266e57ac" at bounding box center [721, 133] width 192 height 13
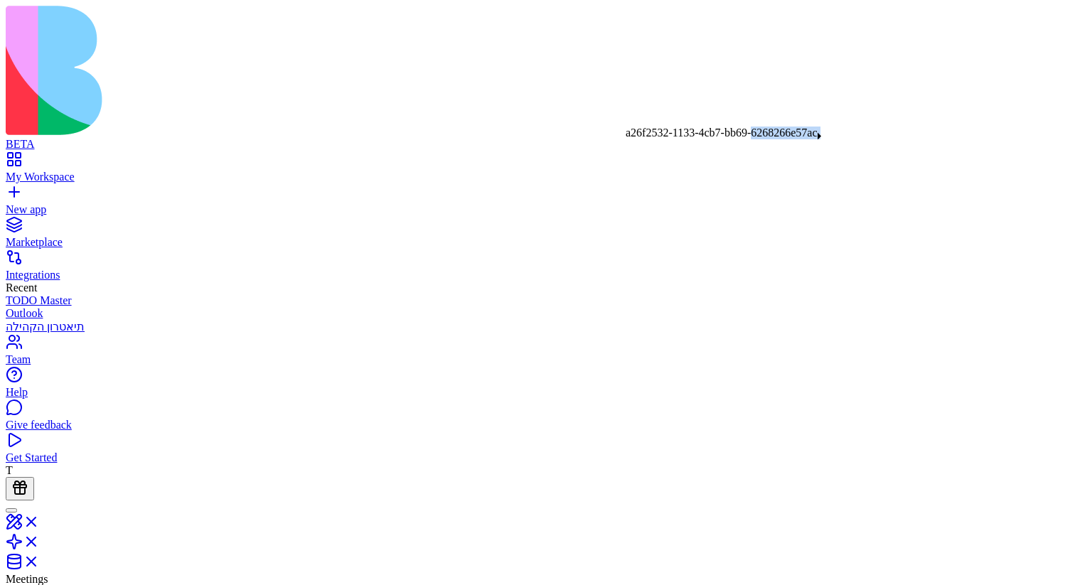
click at [800, 131] on div "a26f2532-1133-4cb7-bb69-6268266e57ac a26f2532-1133-4cb7-bb69-6268266e57ac" at bounding box center [721, 133] width 192 height 13
copy div "a26f2532-1133-4cb7-bb69-6268266e57ac"
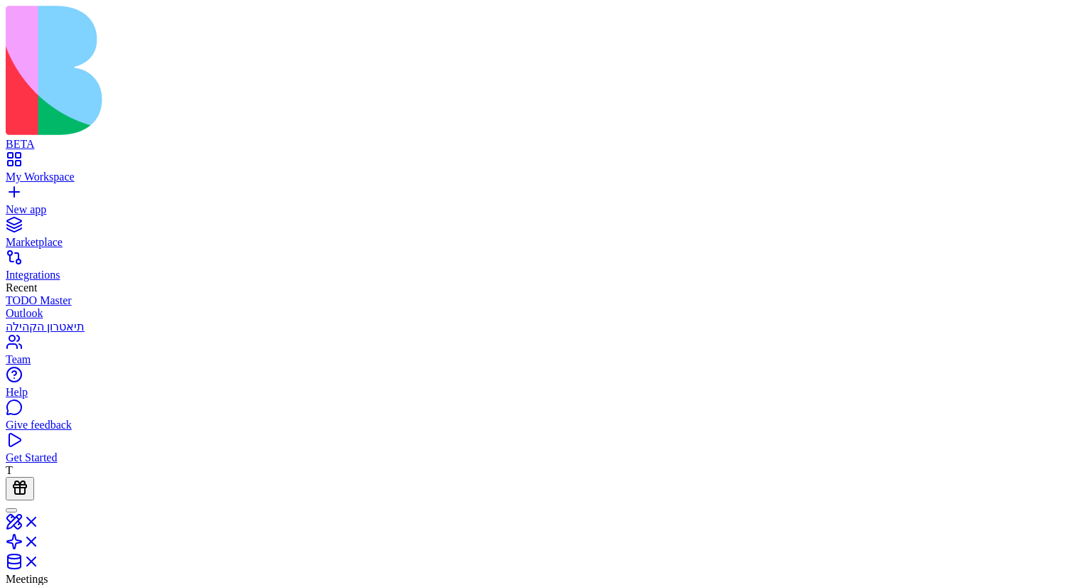
scroll to position [0, 48]
copy div "**********"
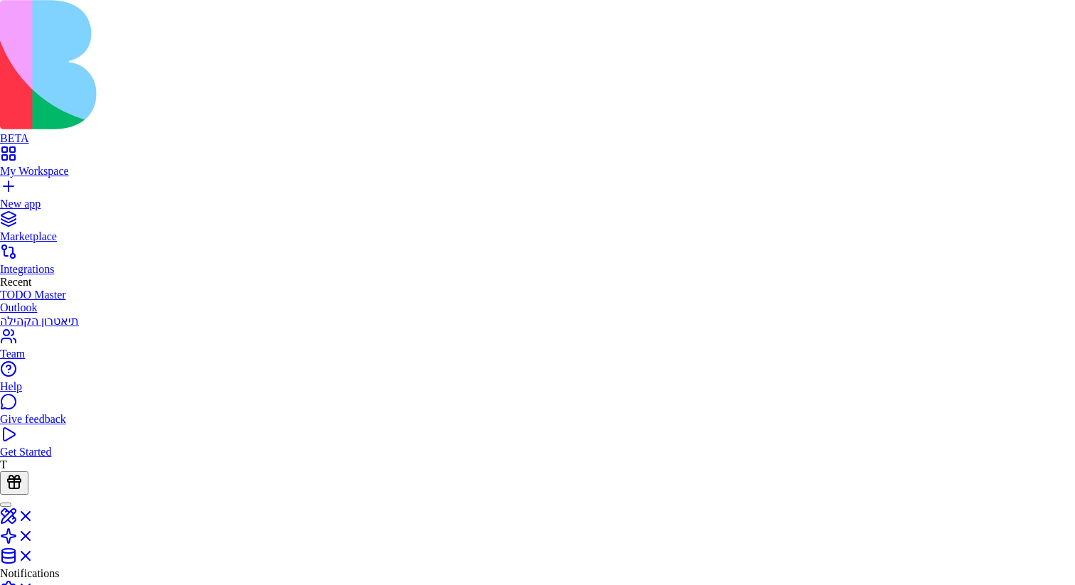
scroll to position [64, 0]
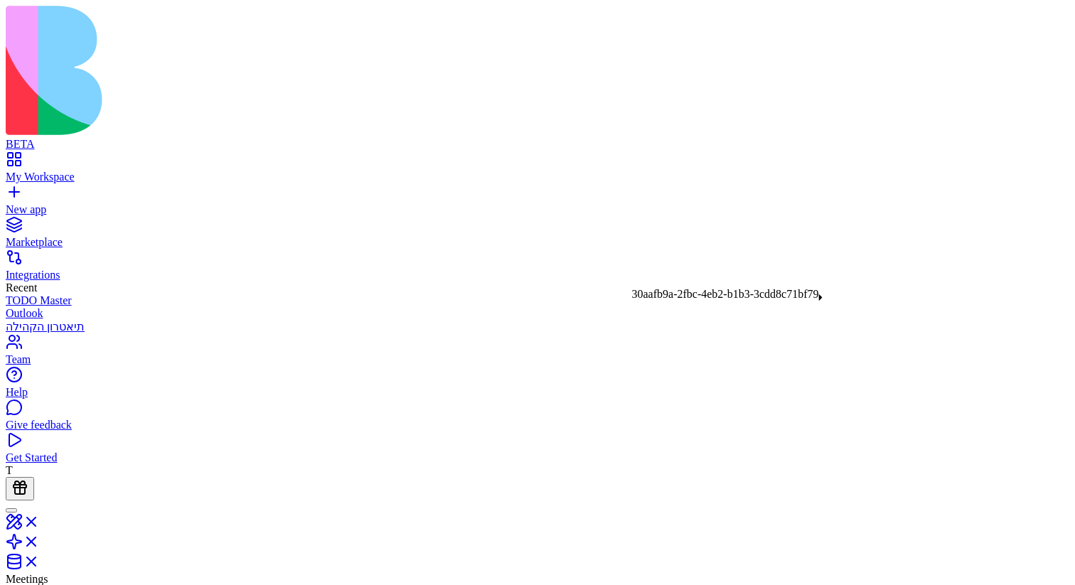
click at [799, 298] on div "30aafb9a-2fbc-4eb2-b1b3-3cdd8c71bf79 30aafb9a-2fbc-4eb2-b1b3-3cdd8c71bf79" at bounding box center [725, 294] width 187 height 13
copy div "30aafb9a-2fbc-4eb2-b1b3-3cdd8c71bf79"
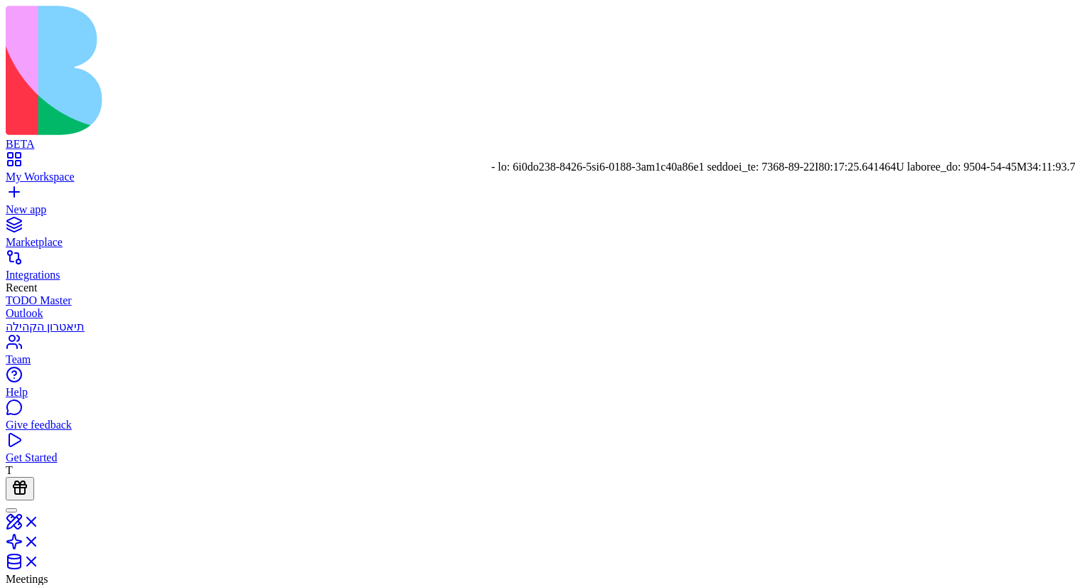
scroll to position [399, 0]
drag, startPoint x: 687, startPoint y: 370, endPoint x: 707, endPoint y: 465, distance: 97.4
copy div "https://us-west-2.recall.ai/api/v1/download/participant_events?token=eyJpZCI6Ij…"
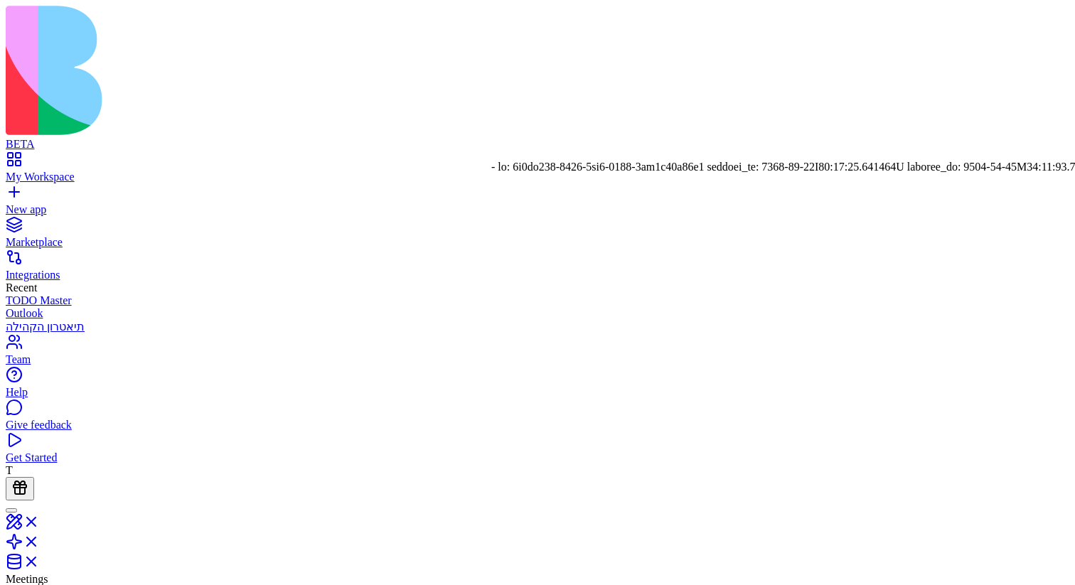
drag, startPoint x: 701, startPoint y: 470, endPoint x: 692, endPoint y: 432, distance: 39.5
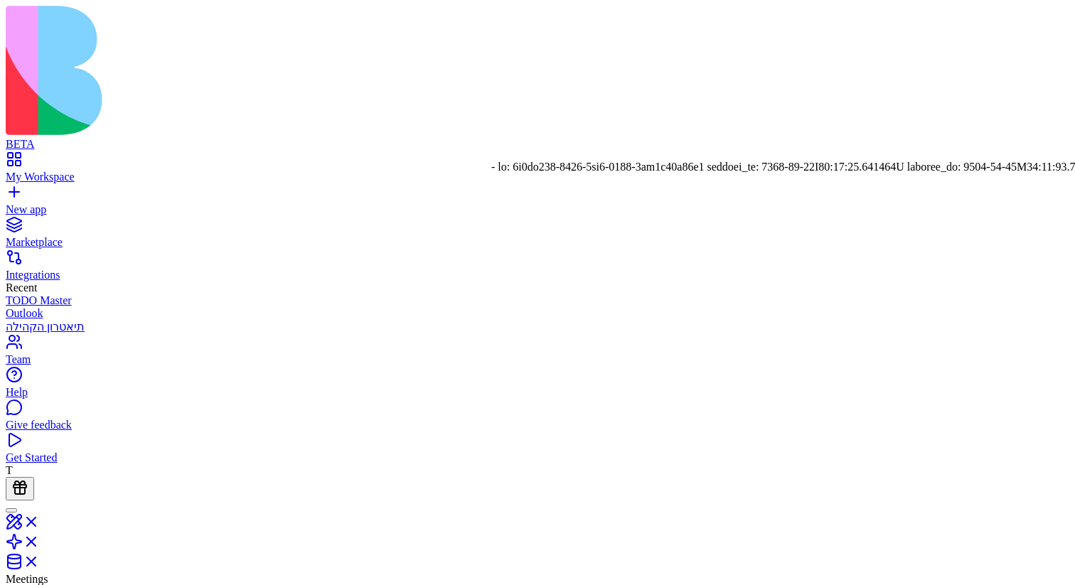
drag, startPoint x: 692, startPoint y: 370, endPoint x: 692, endPoint y: 470, distance: 100.2
copy div "https://us-west-2.recall.ai/api/v1/download/participant_events?token=eyJpZCI6Ij…"
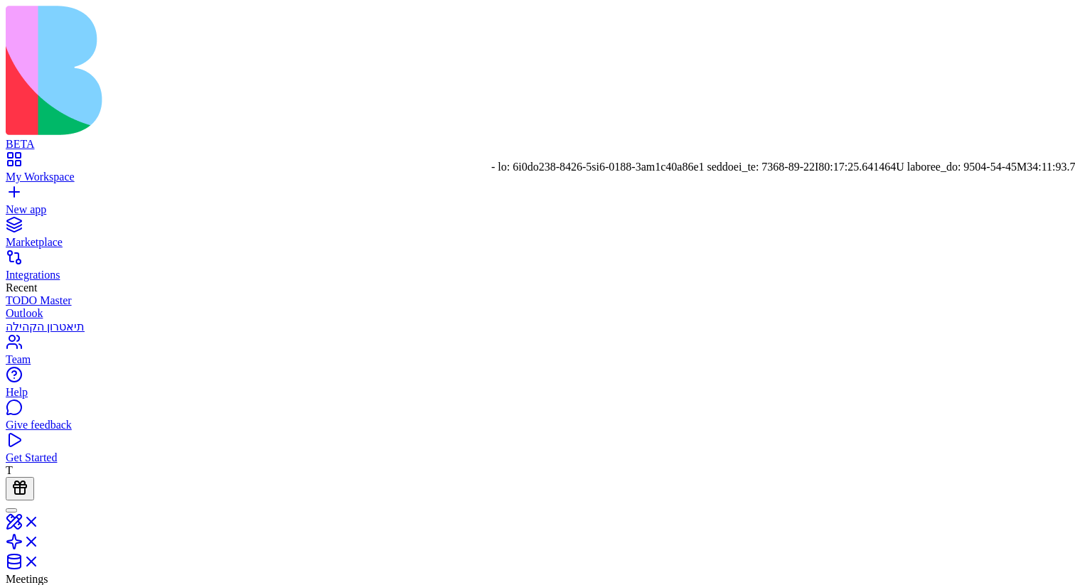
drag, startPoint x: 692, startPoint y: 367, endPoint x: 703, endPoint y: 406, distance: 40.5
copy div "https://us-west-2.recall.ai/api/v1/download/participant_events?token=eyJpZCI6Ij…"
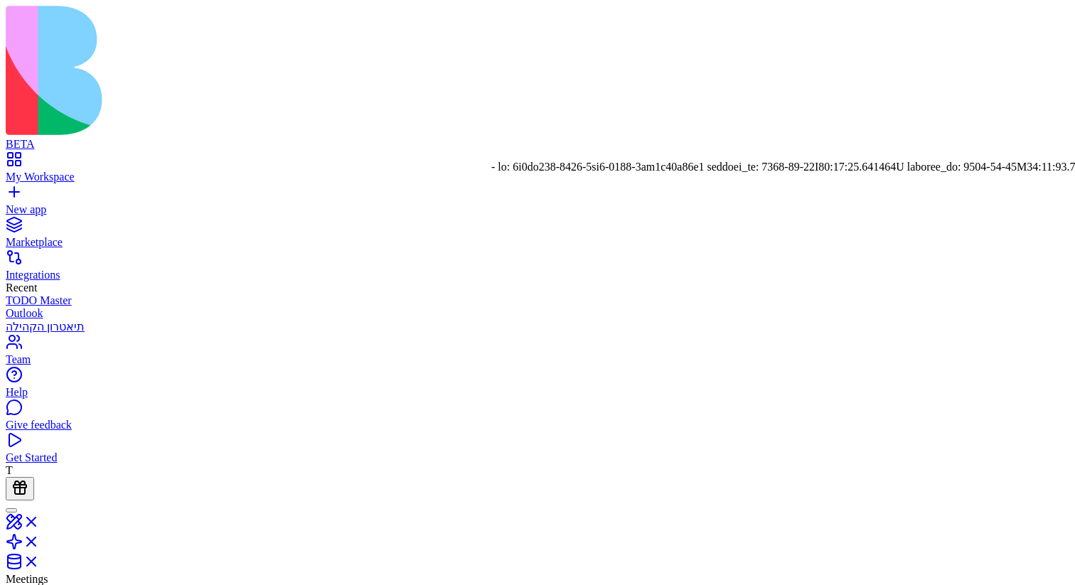
drag, startPoint x: 686, startPoint y: 421, endPoint x: 689, endPoint y: 463, distance: 42.1
copy div "https://us-west-2.recall.ai/api/v1/download/speaker_timeline?token=eyJpZCI6IjUw…"
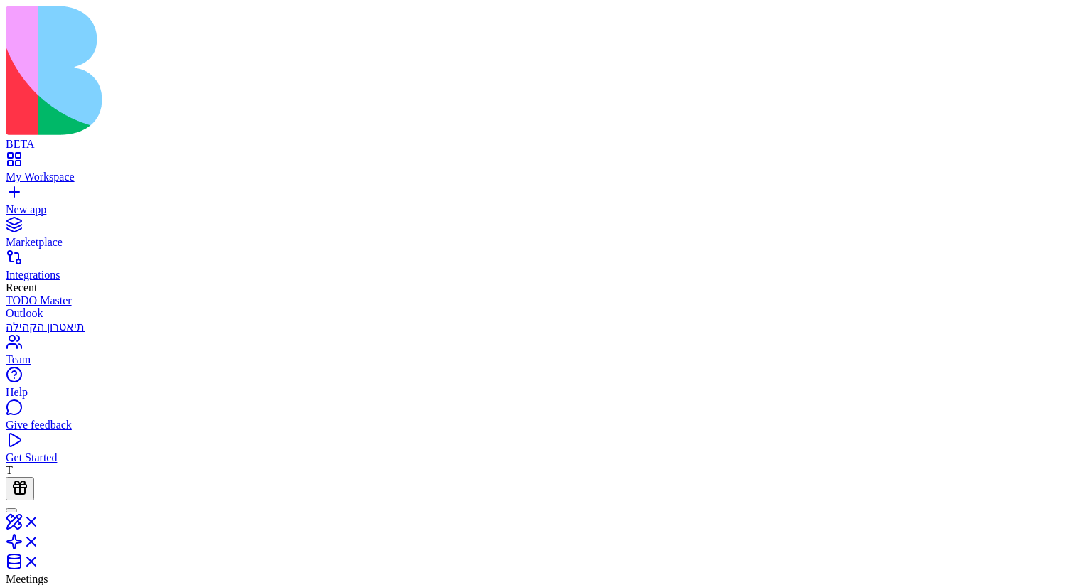
click at [802, 301] on div "1e194782-a1c0-4da4-a9df-3c1cd79398e3 1e194782-a1c0-4da4-a9df-3c1cd79398e3" at bounding box center [726, 294] width 190 height 13
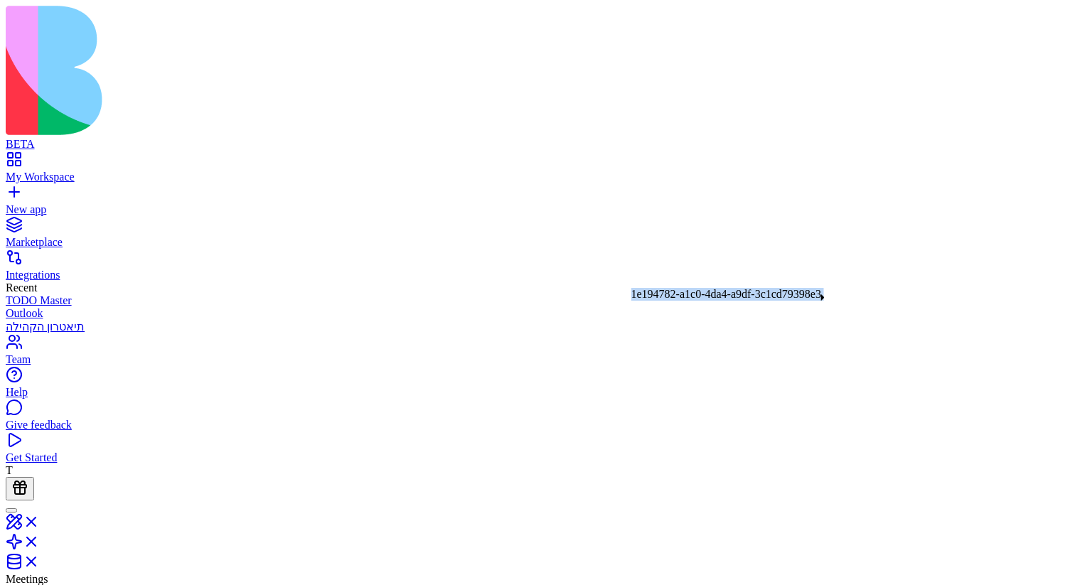
click at [802, 301] on div "1e194782-a1c0-4da4-a9df-3c1cd79398e3 1e194782-a1c0-4da4-a9df-3c1cd79398e3" at bounding box center [726, 294] width 190 height 13
copy div "1e194782-a1c0-4da4-a9df-3c1cd79398e3"
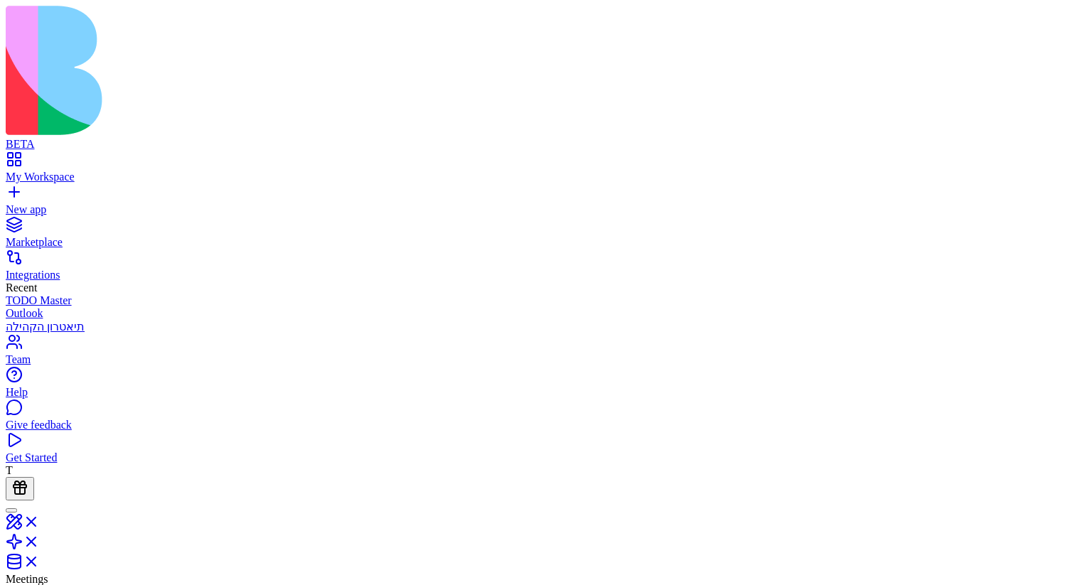
scroll to position [55, 0]
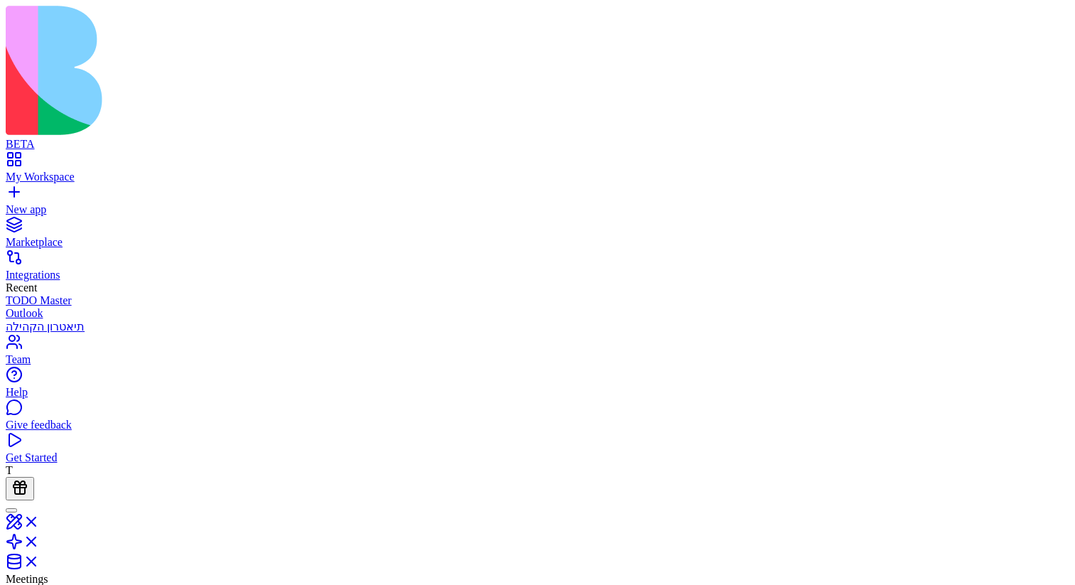
copy div "**********"
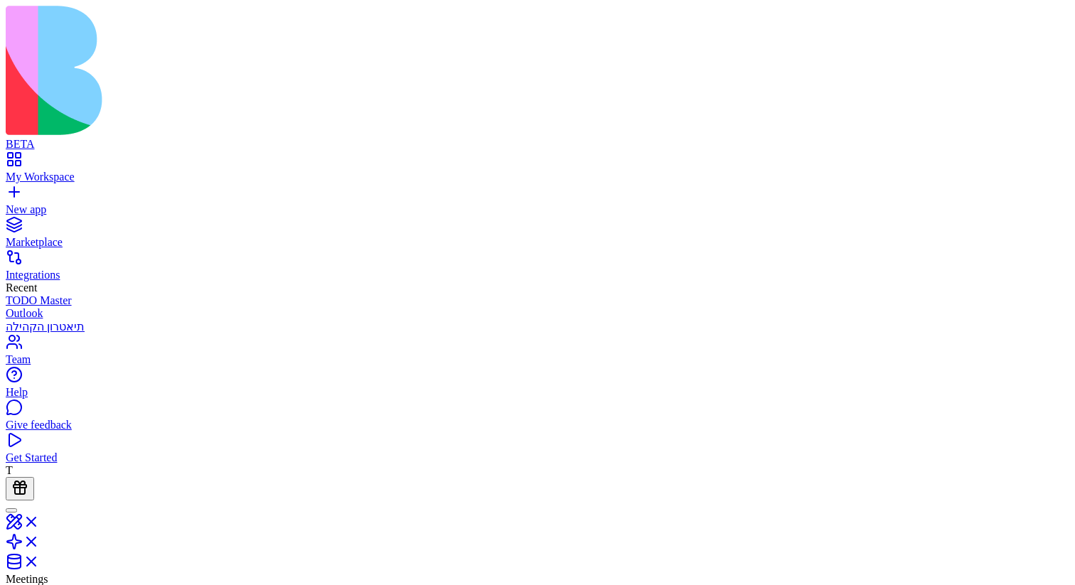
copy div "**********"
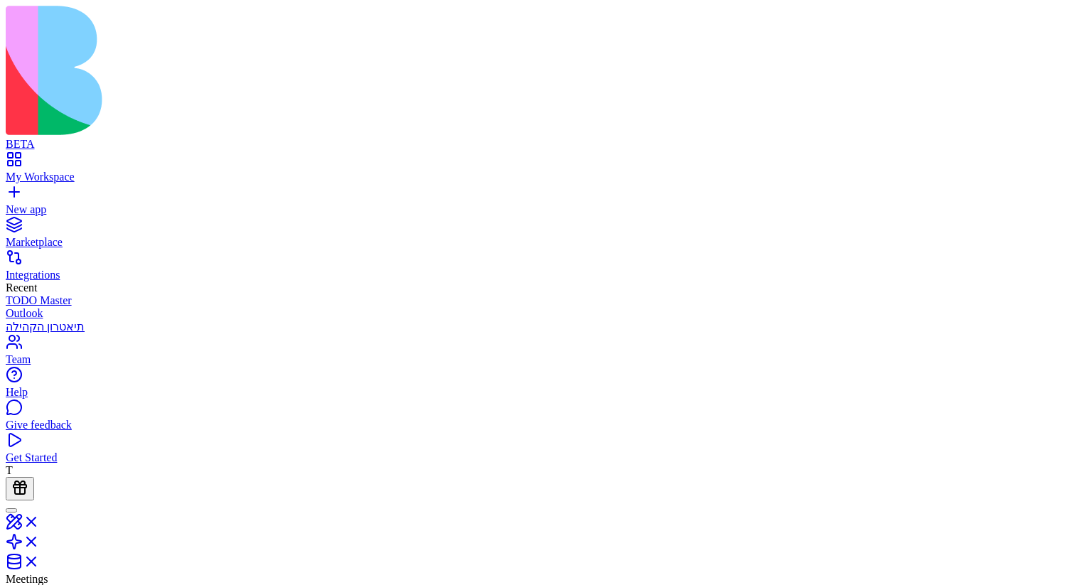
scroll to position [0, 41]
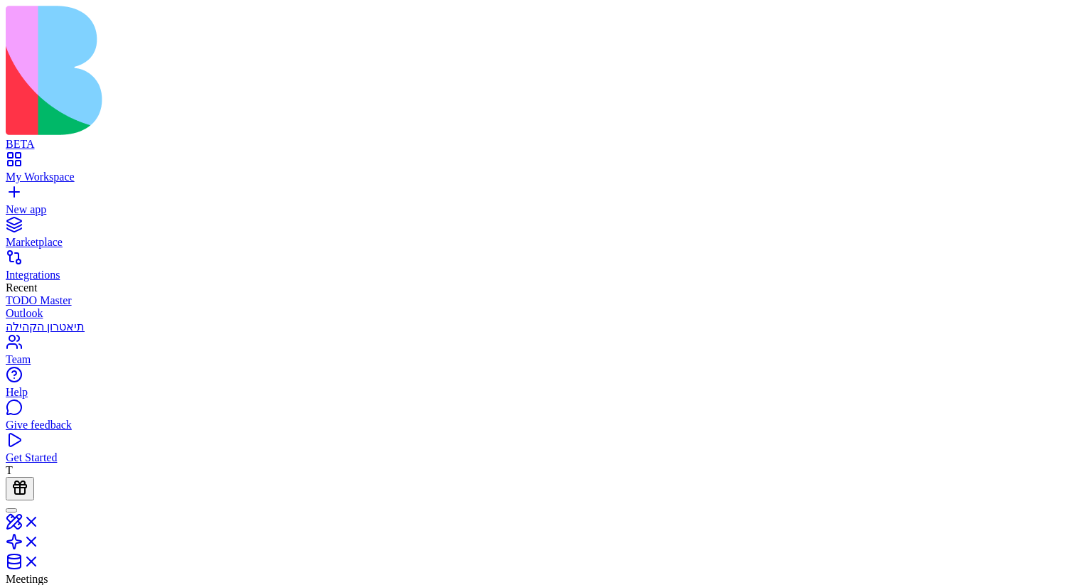
scroll to position [0, 0]
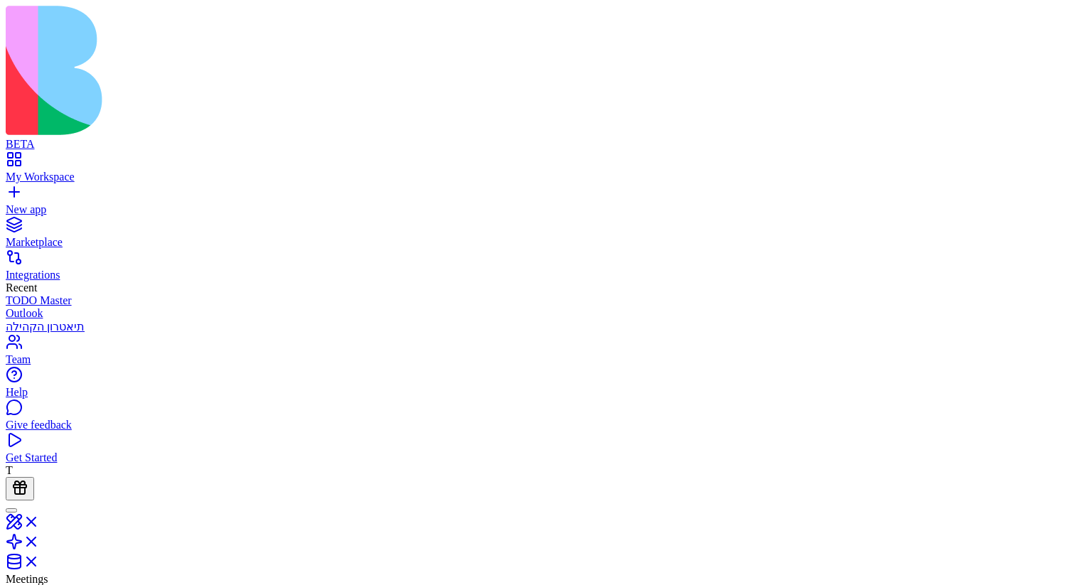
click at [804, 353] on div "1e194782-a1c0-4da4-a9df-3c1cd79398e3 1e194782-a1c0-4da4-a9df-3c1cd79398e3" at bounding box center [726, 346] width 190 height 13
copy div "1e194782-a1c0-4da4-a9df-3c1cd79398e3"
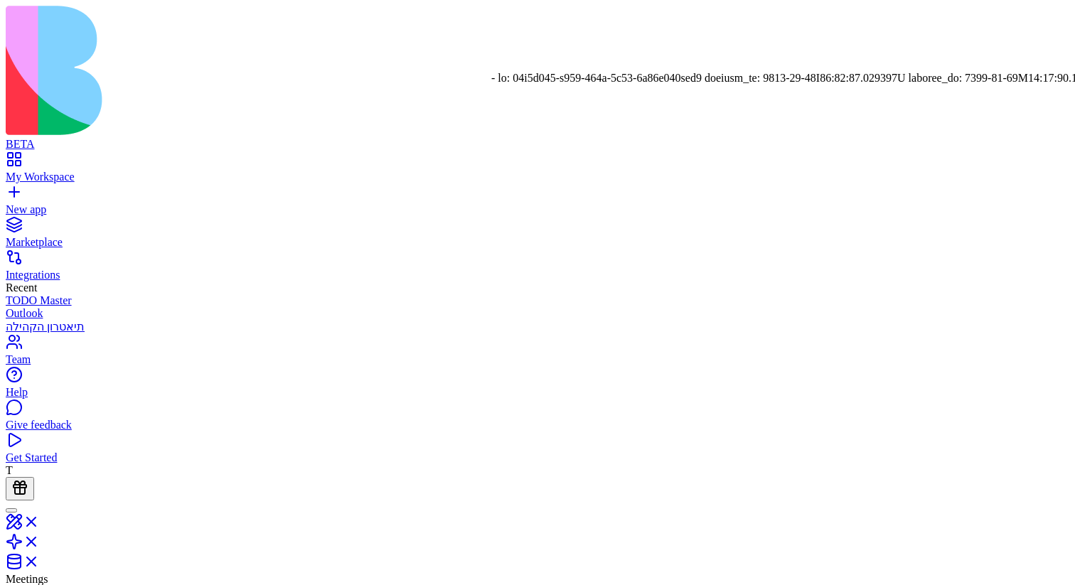
scroll to position [409, 0]
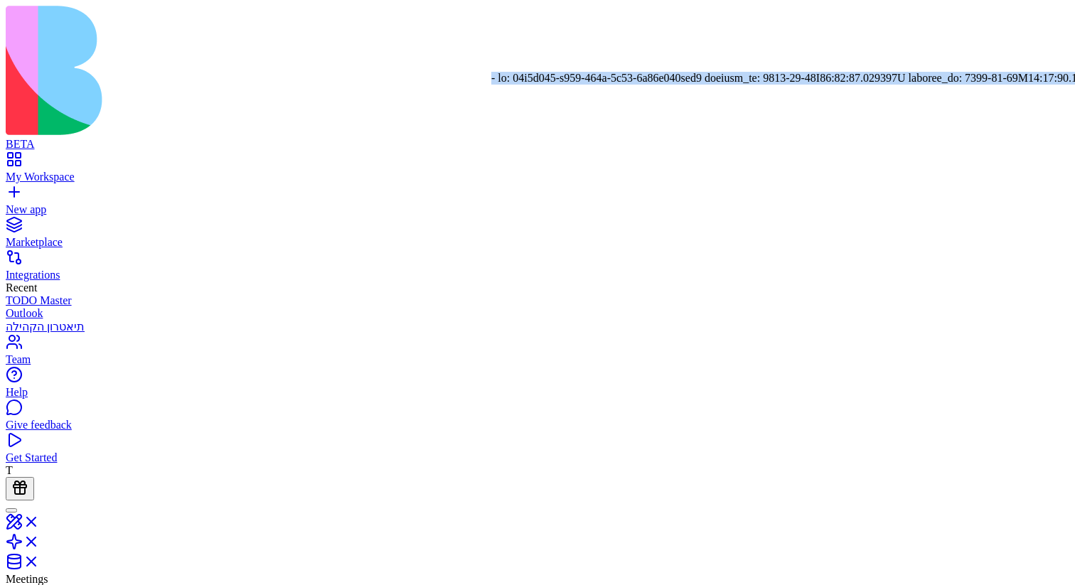
scroll to position [0, 0]
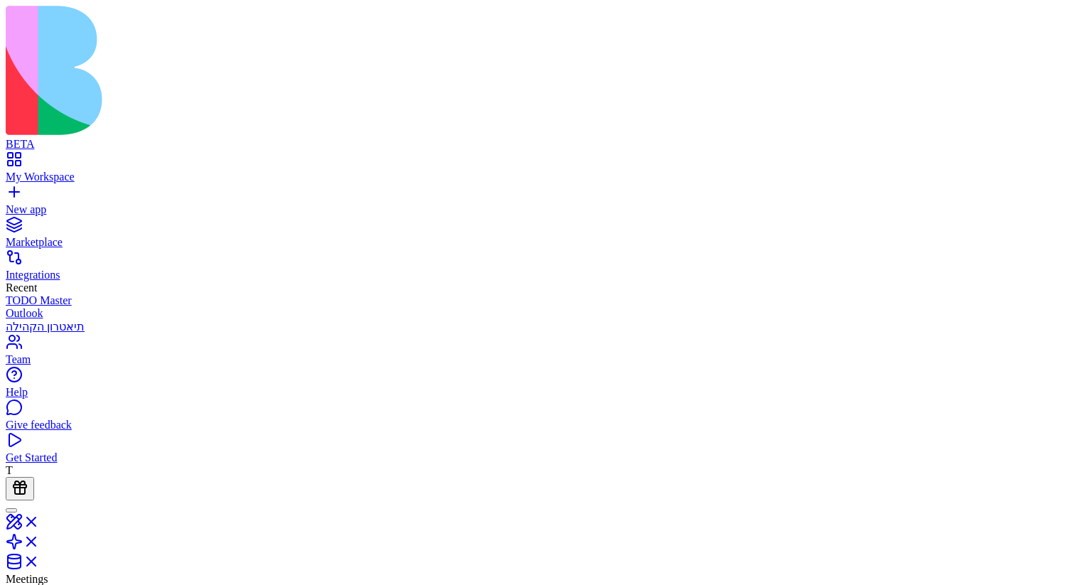
drag, startPoint x: 602, startPoint y: 257, endPoint x: 793, endPoint y: 377, distance: 225.4
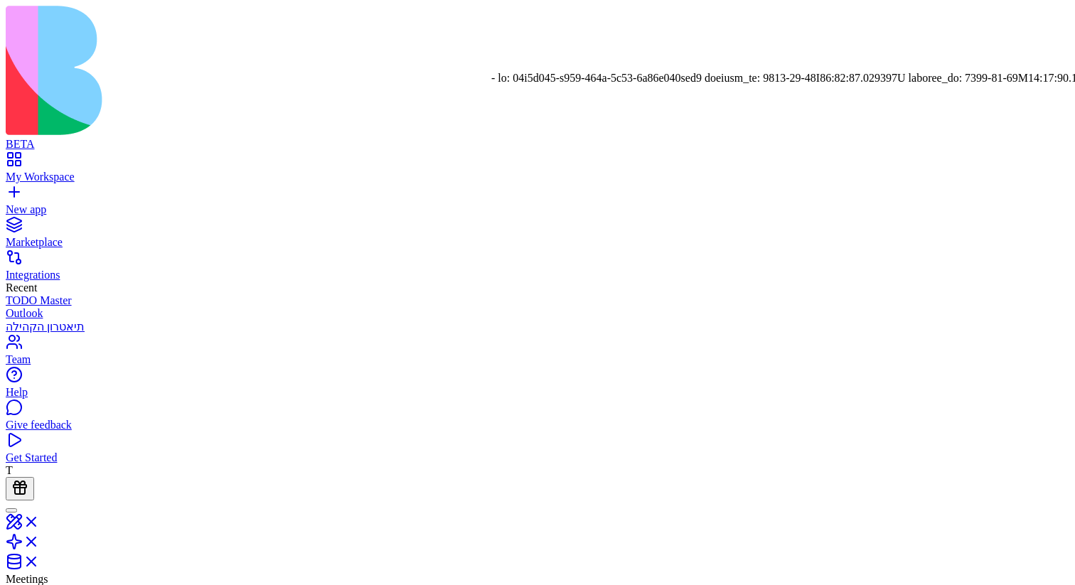
scroll to position [111, 0]
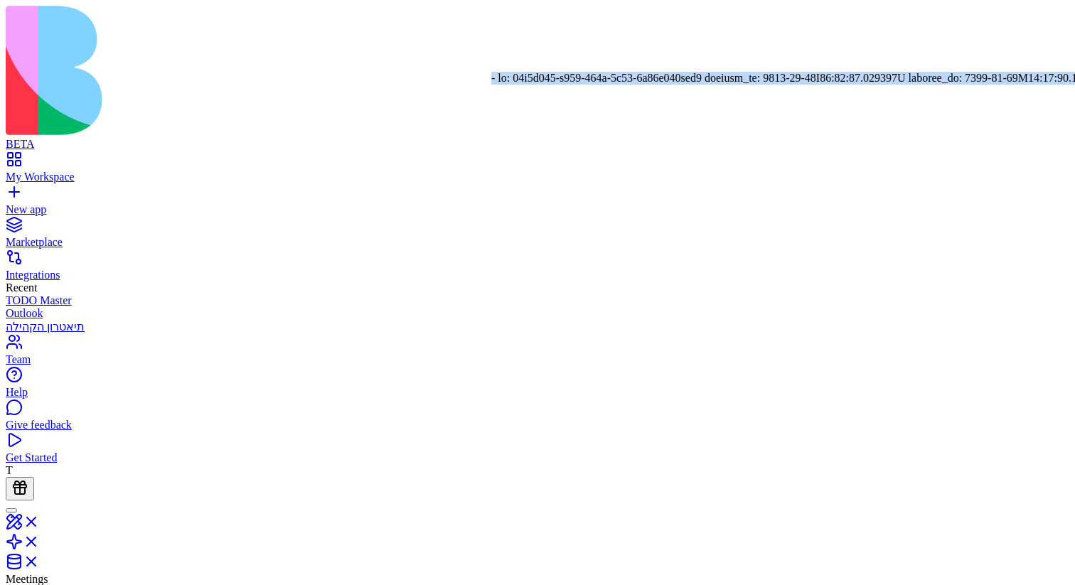
scroll to position [111, 530]
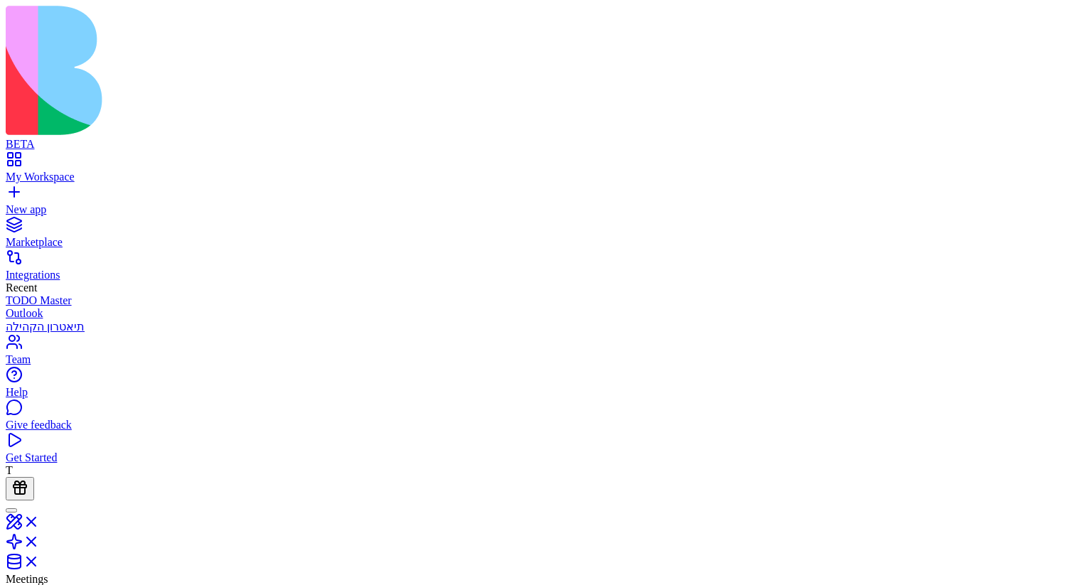
drag, startPoint x: 608, startPoint y: 260, endPoint x: 844, endPoint y: 392, distance: 270.7
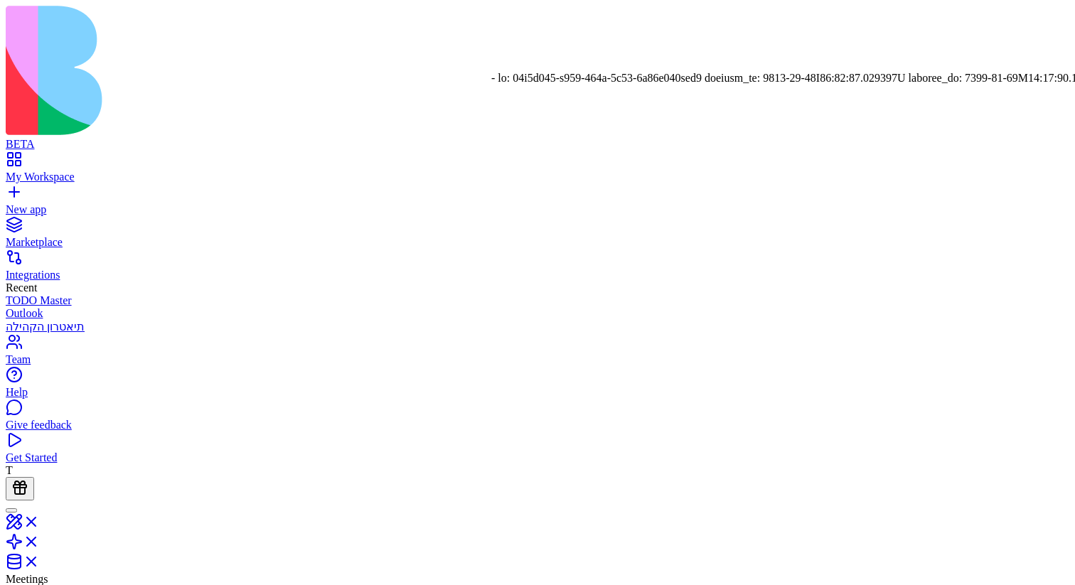
scroll to position [0, 0]
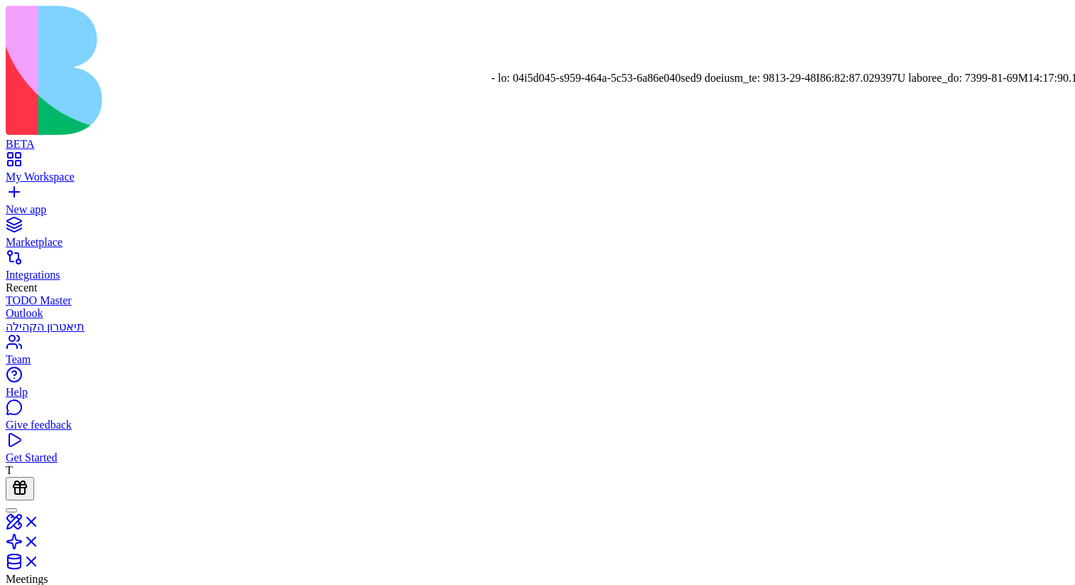
drag, startPoint x: 598, startPoint y: 216, endPoint x: 500, endPoint y: 355, distance: 170.8
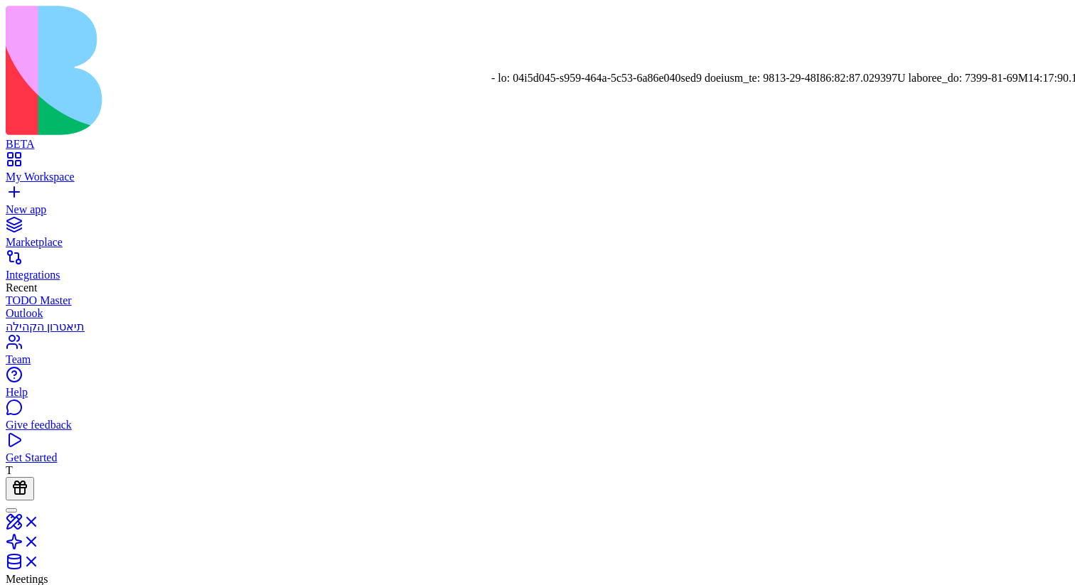
copy div "https://[DOMAIN_NAME]/_workspace-cbc84c02-fa05-4cfa-928a-1cb162df94bc/recording…"
drag, startPoint x: 604, startPoint y: 107, endPoint x: 507, endPoint y: 245, distance: 169.0
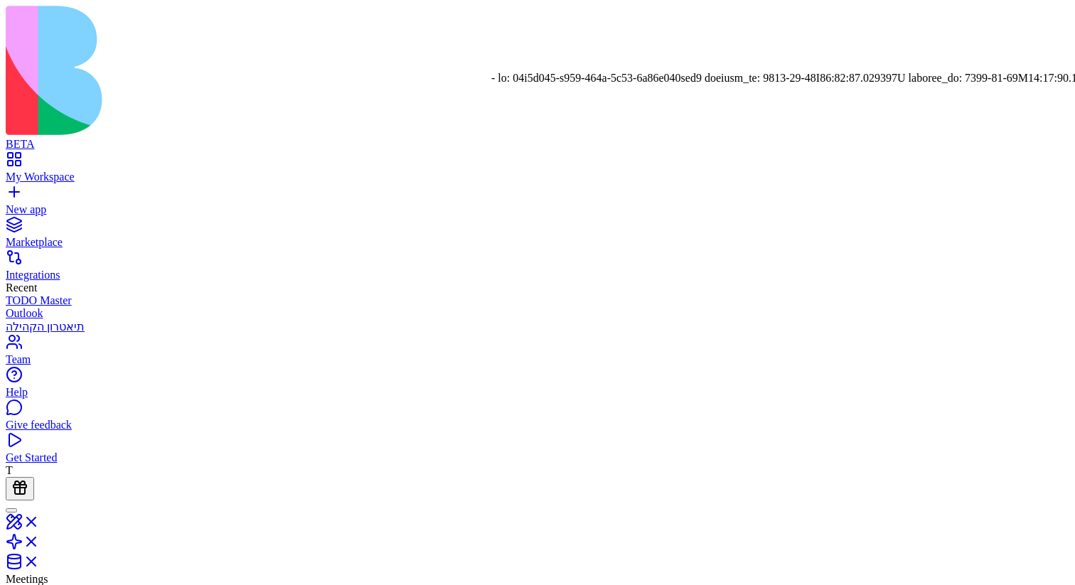
copy div "[URL][DOMAIN_NAME].."
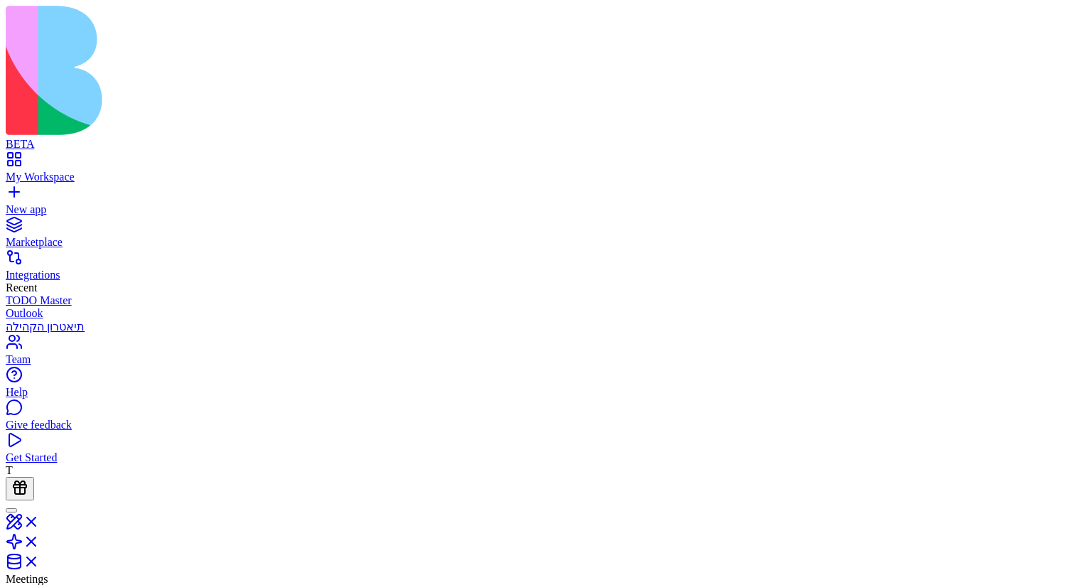
click at [48, 573] on span "Meetings" at bounding box center [27, 579] width 43 height 12
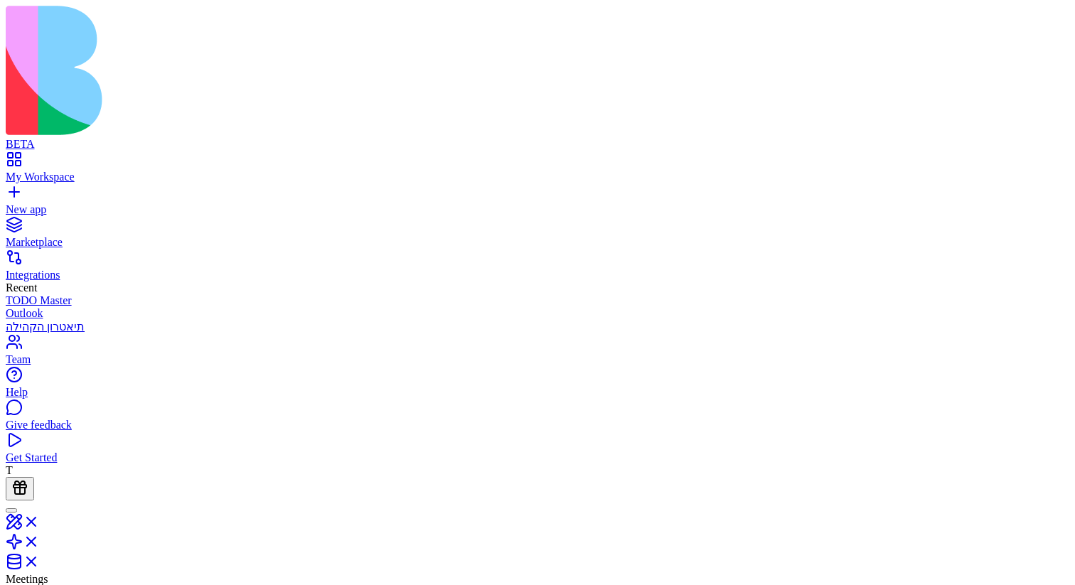
click at [826, 298] on div "b55451d9-902a-4131-90a7-1131f8aba77e b55451d9-902a-4131-90a7-1131f8aba77e" at bounding box center [730, 294] width 192 height 13
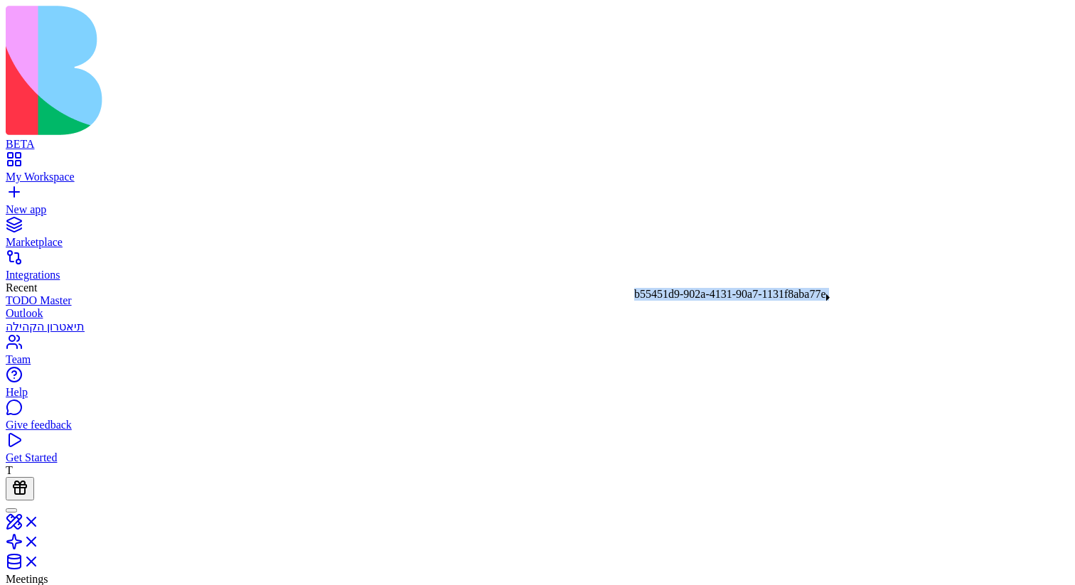
copy div "b55451d9-902a-4131-90a7-1131f8aba77e"
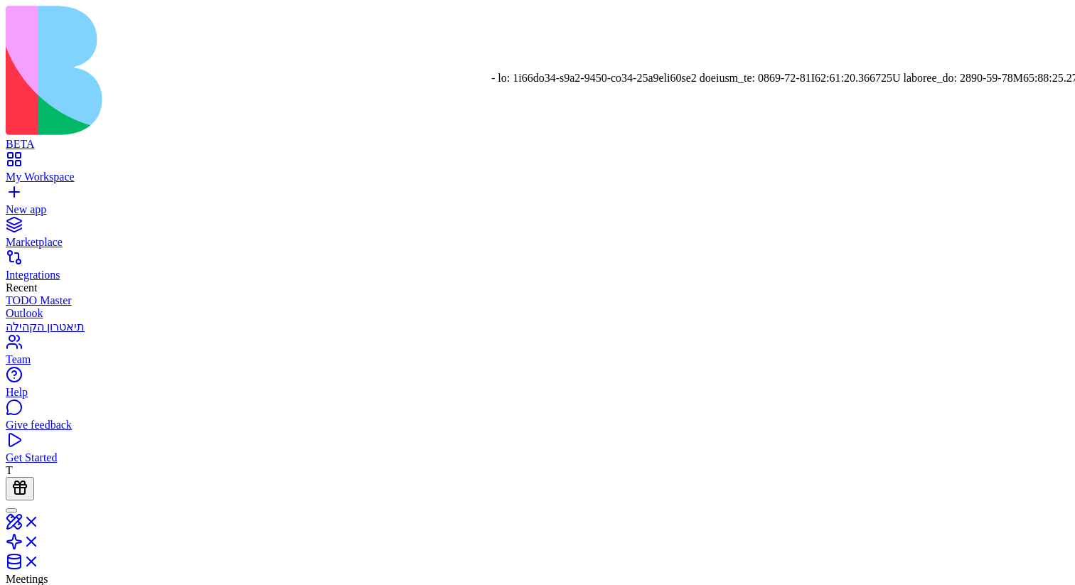
scroll to position [387, 0]
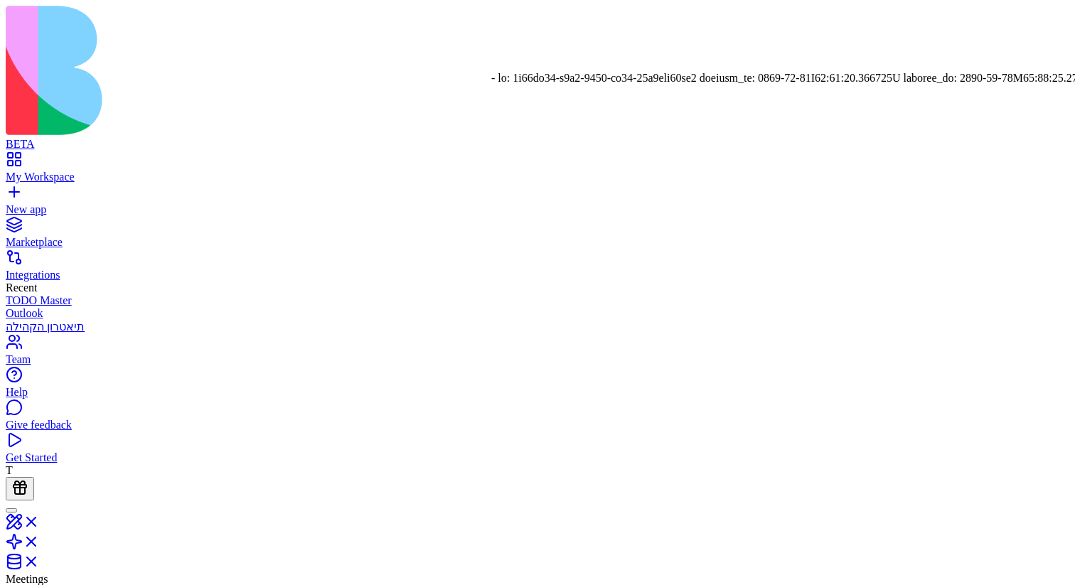
drag, startPoint x: 601, startPoint y: 155, endPoint x: 517, endPoint y: 293, distance: 161.4
copy div "[URL][DOMAIN_NAME].."
